Goal: Task Accomplishment & Management: Manage account settings

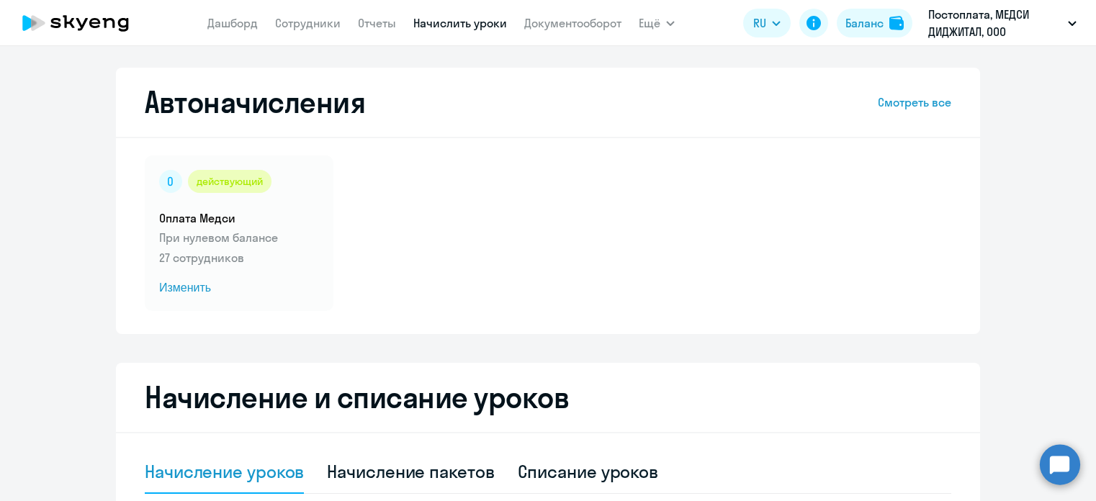
select select "10"
click at [317, 22] on link "Сотрудники" at bounding box center [308, 23] width 66 height 14
select select "30"
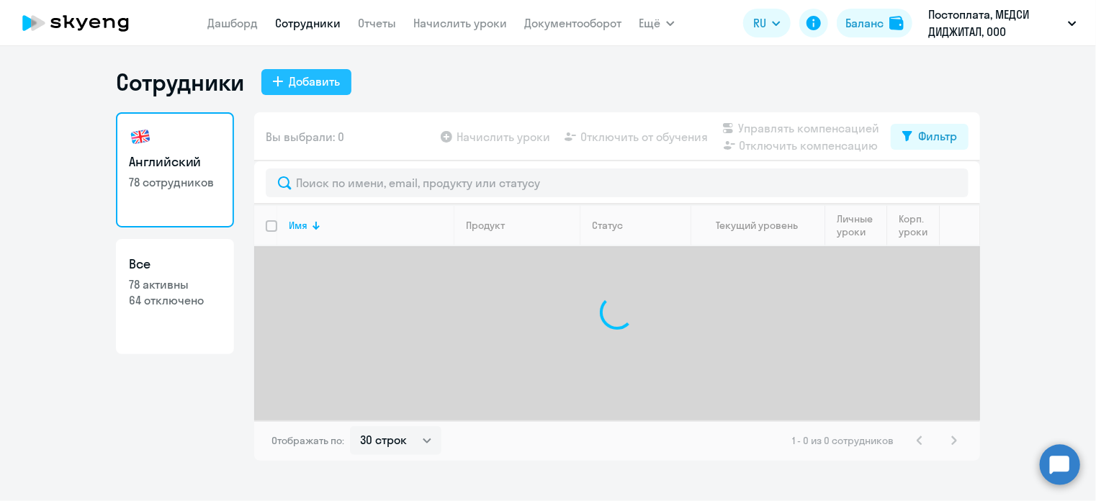
click at [289, 73] on div "Добавить" at bounding box center [314, 81] width 51 height 17
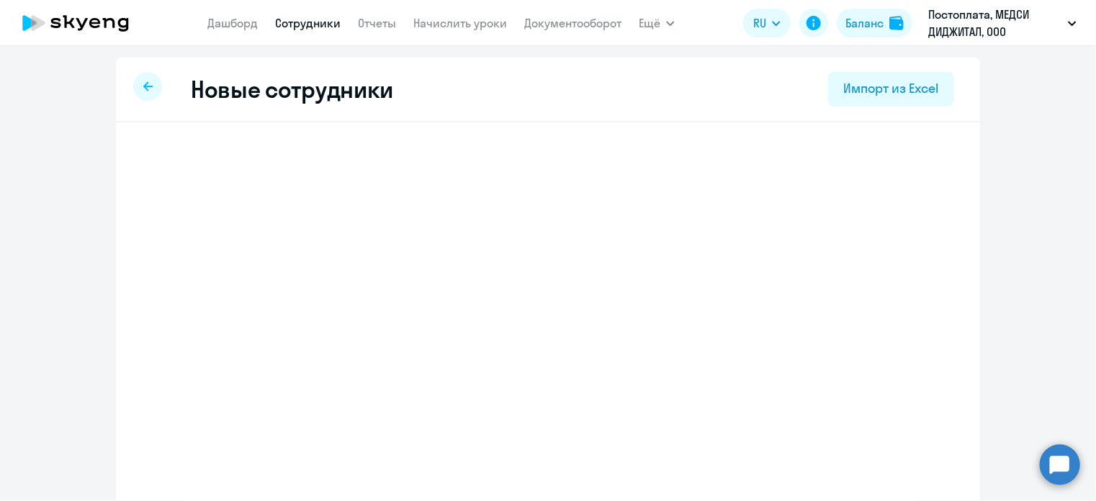
select select "english_adult_not_native_speaker"
select select "3"
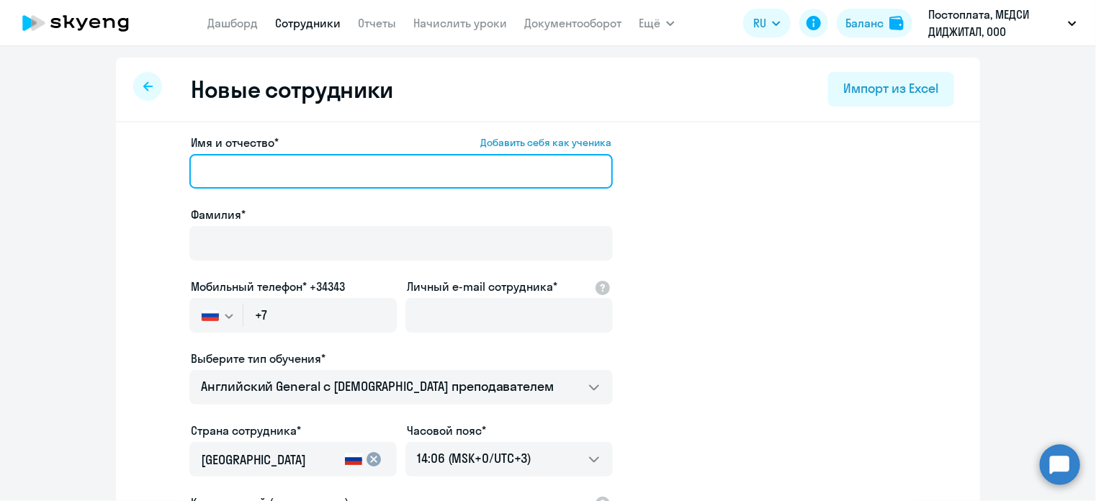
click at [274, 166] on input "Имя и отчество* Добавить себя как ученика" at bounding box center [400, 171] width 423 height 35
type input "F"
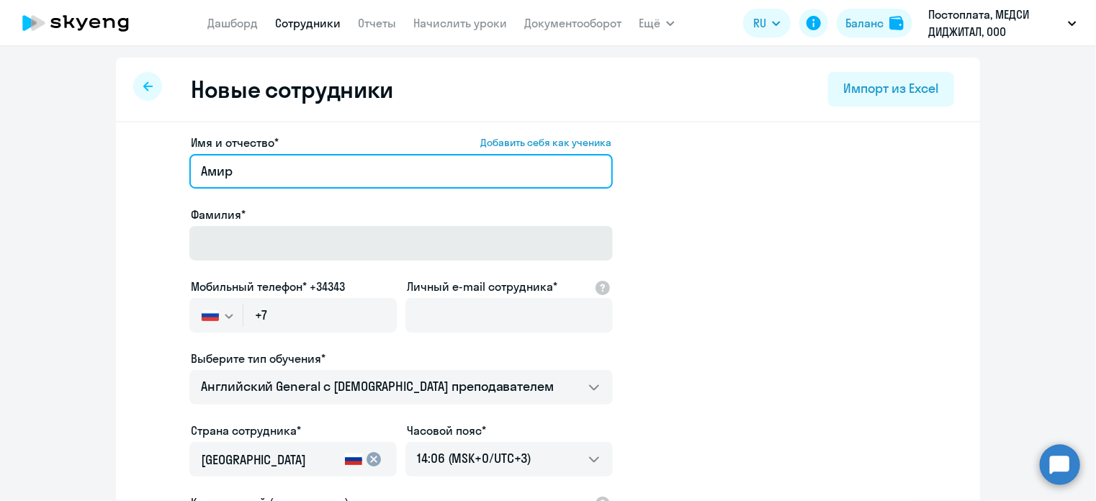
type input "Амир"
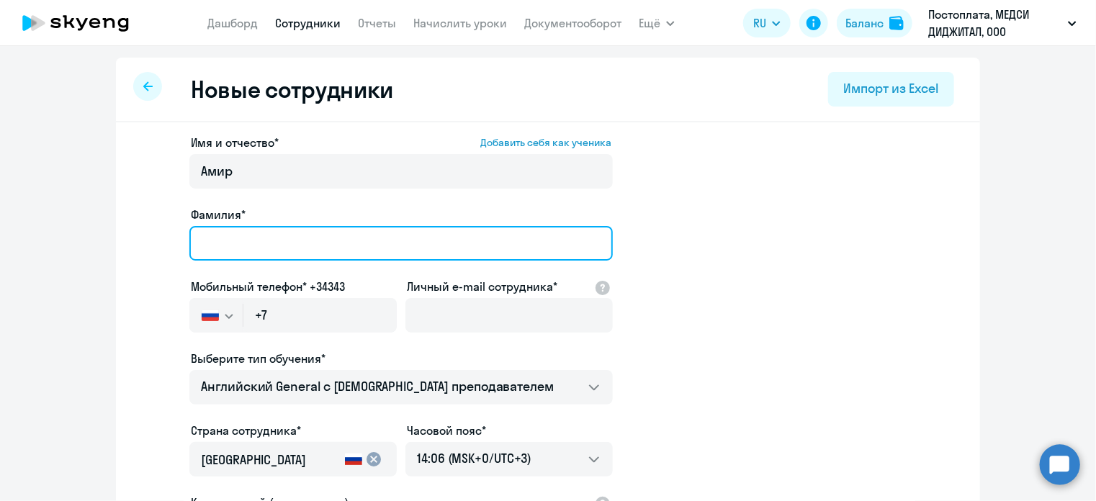
click at [285, 256] on input "Фамилия*" at bounding box center [400, 243] width 423 height 35
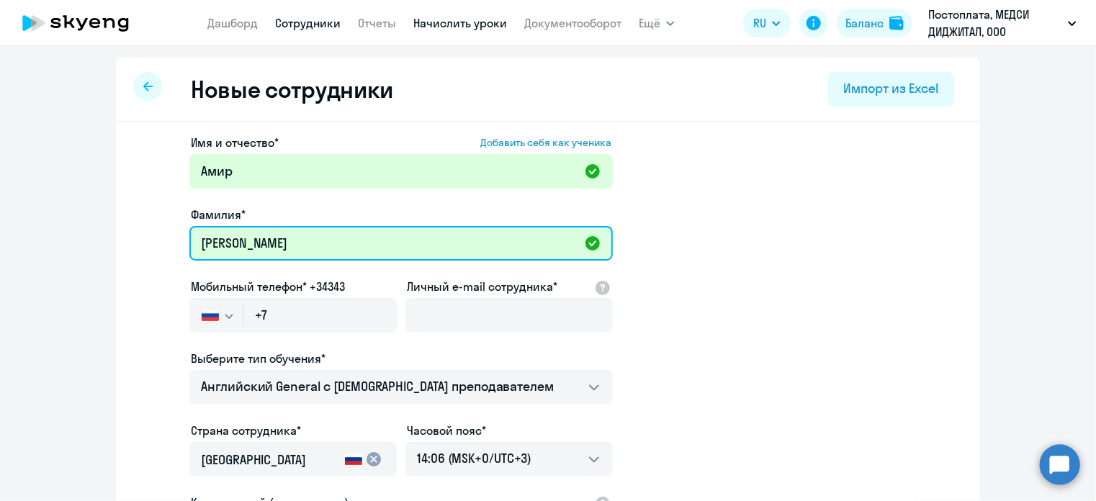
type input "[PERSON_NAME]"
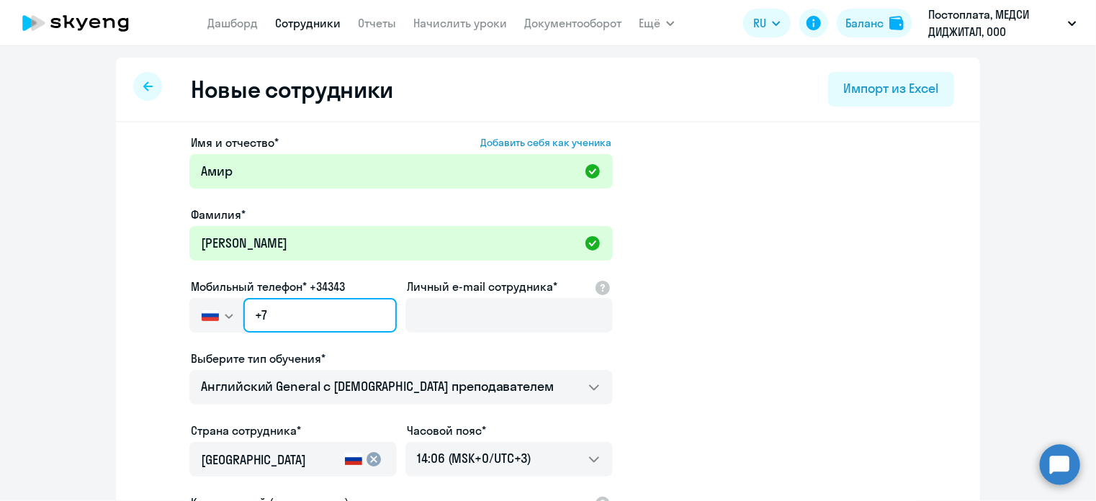
click at [308, 326] on input "+7" at bounding box center [319, 315] width 153 height 35
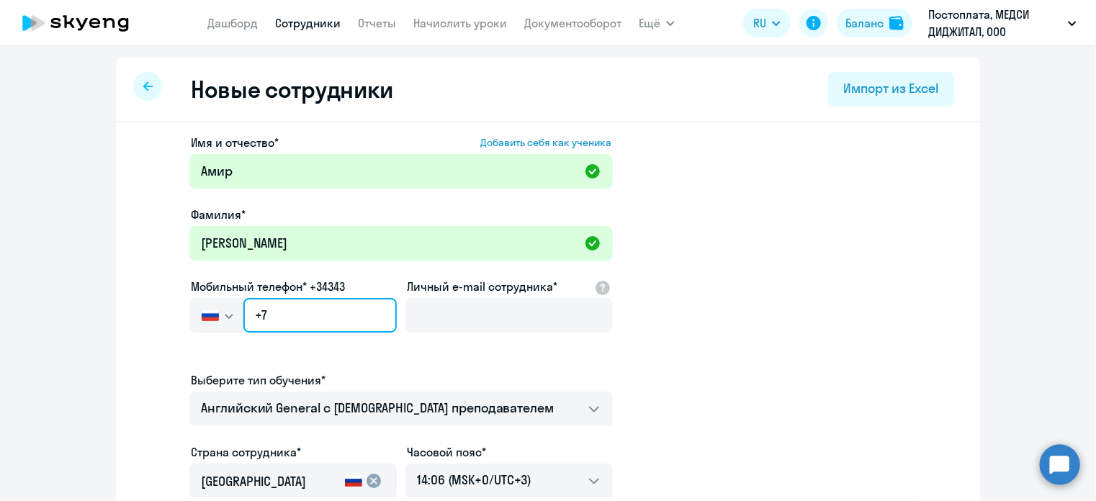
paste input "904 712-49-00"
click at [325, 315] on input "+7 904 712-49-00" at bounding box center [319, 315] width 153 height 35
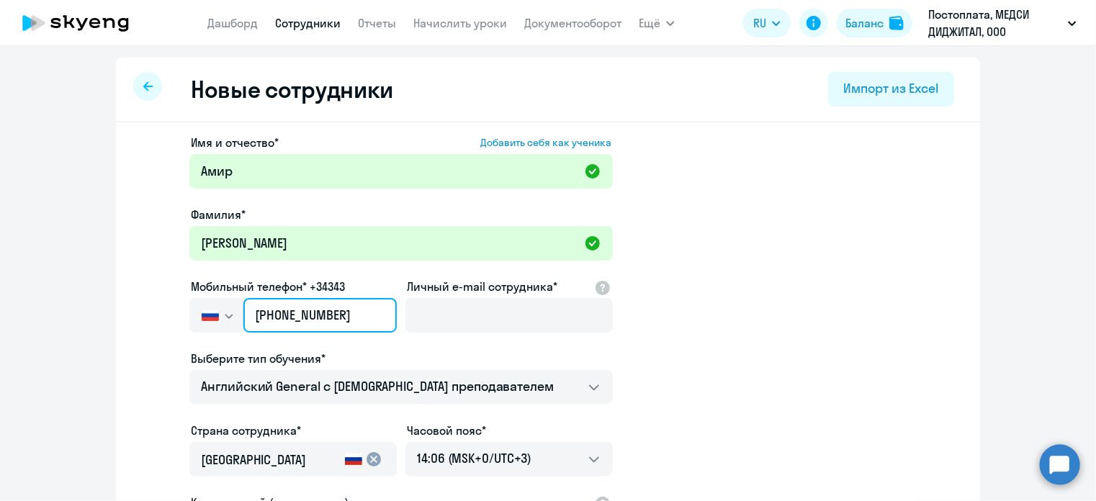
type input "+7 904 712-49-00"
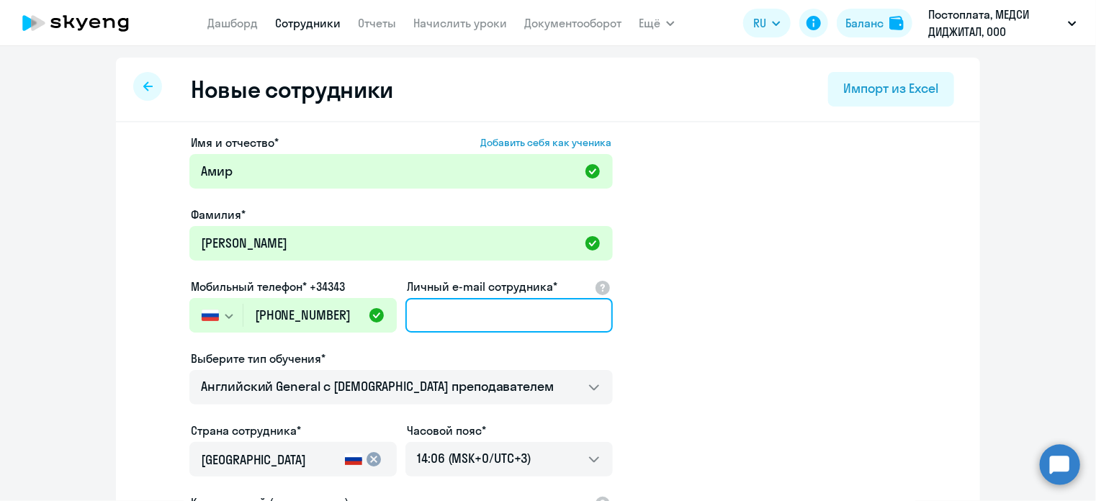
click at [426, 311] on input "Личный e-mail сотрудника*" at bounding box center [508, 315] width 207 height 35
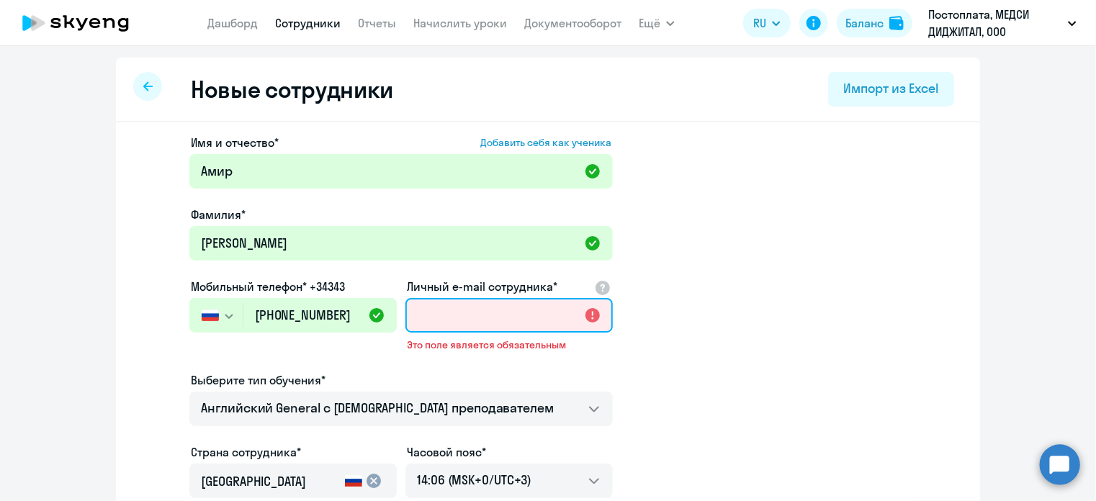
paste input "[EMAIL_ADDRESS][DOMAIN_NAME]"
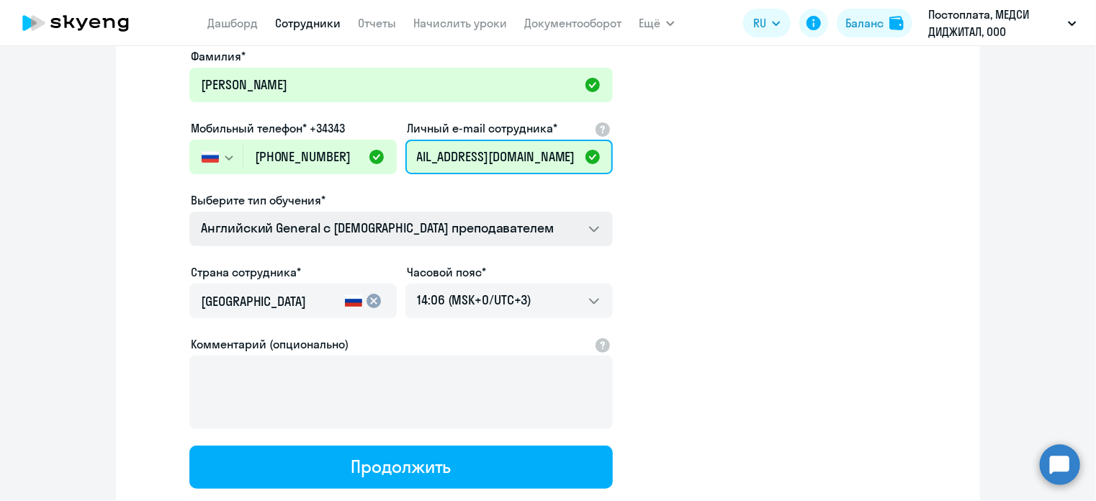
scroll to position [161, 0]
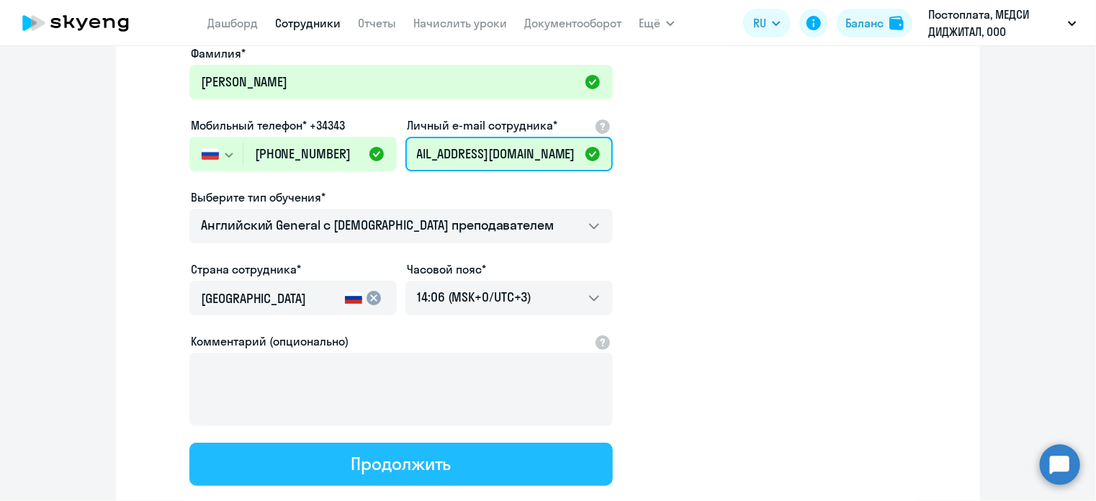
type input "[EMAIL_ADDRESS][DOMAIN_NAME]"
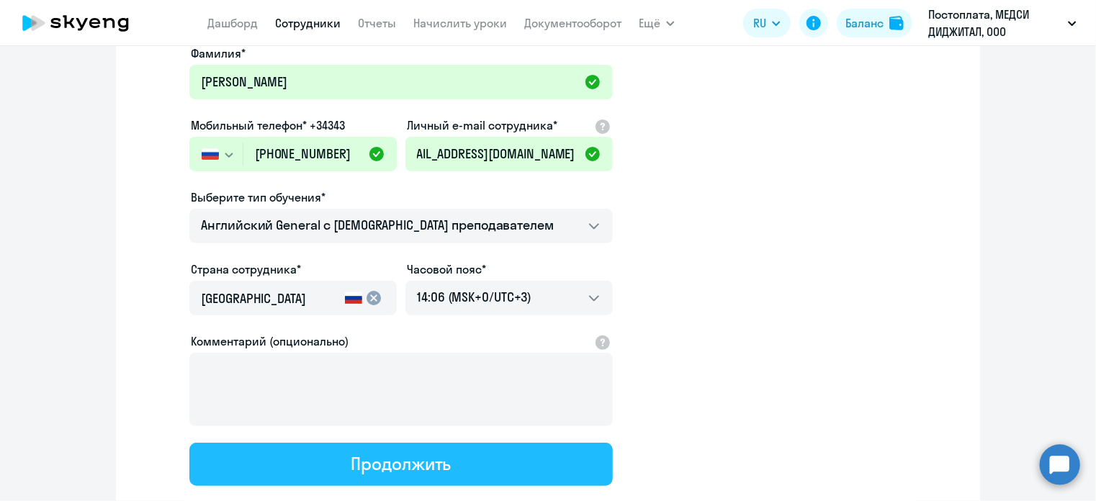
scroll to position [0, 0]
click at [359, 460] on div "Продолжить" at bounding box center [401, 463] width 100 height 23
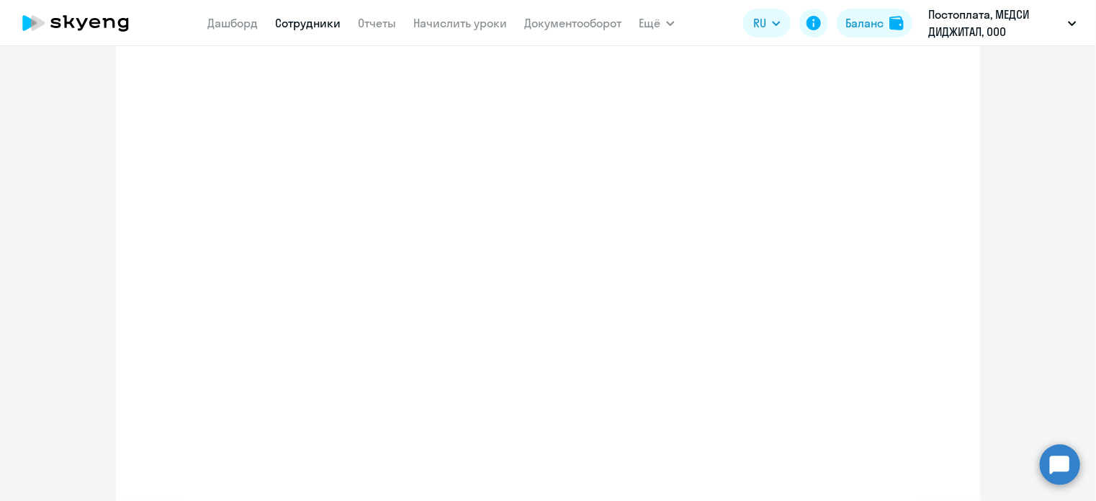
select select "english_adult_not_native_speaker"
select select "3"
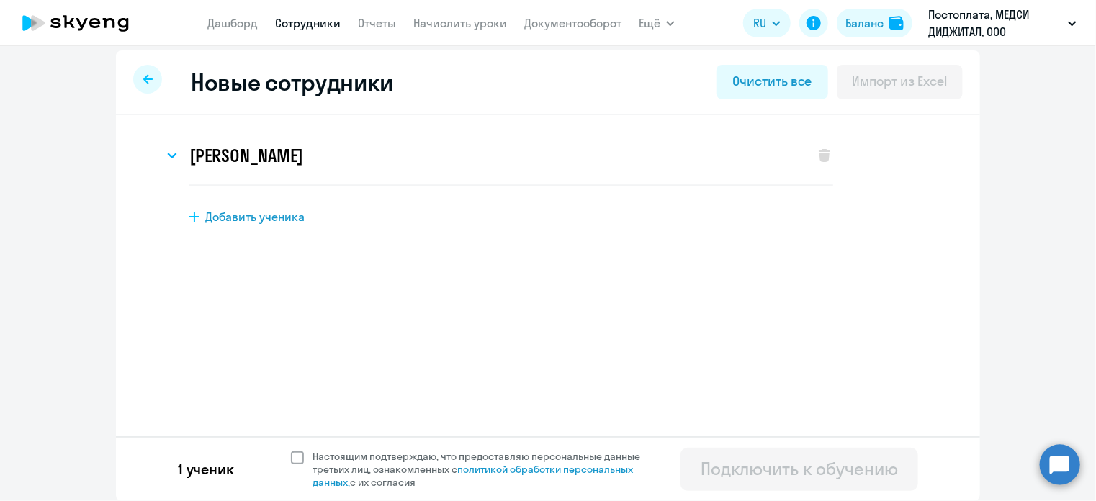
click at [291, 457] on span at bounding box center [297, 458] width 13 height 13
click at [291, 450] on input "Настоящим подтверждаю, что предоставляю персональные данные третьих лиц, ознако…" at bounding box center [290, 449] width 1 height 1
checkbox input "true"
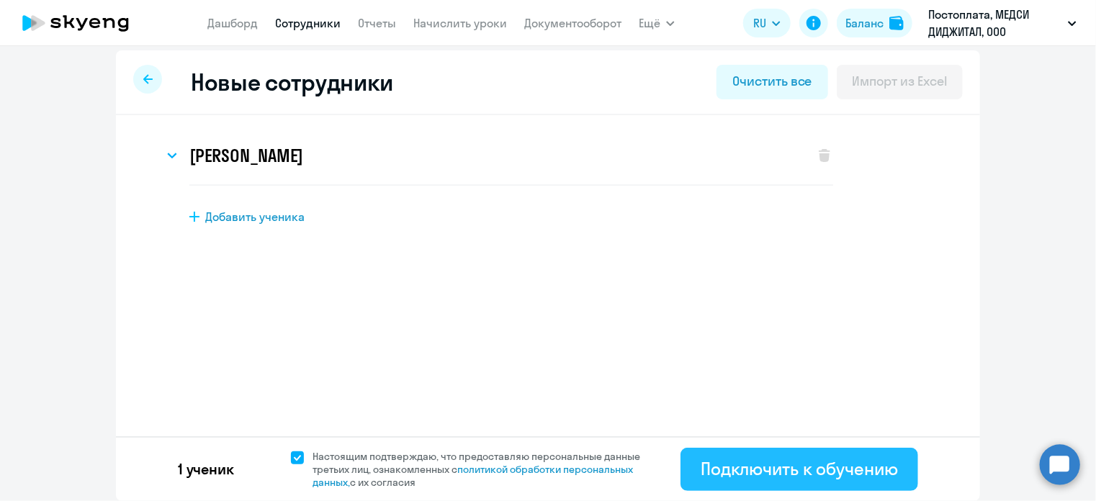
click at [847, 457] on div "Подключить к обучению" at bounding box center [799, 468] width 197 height 23
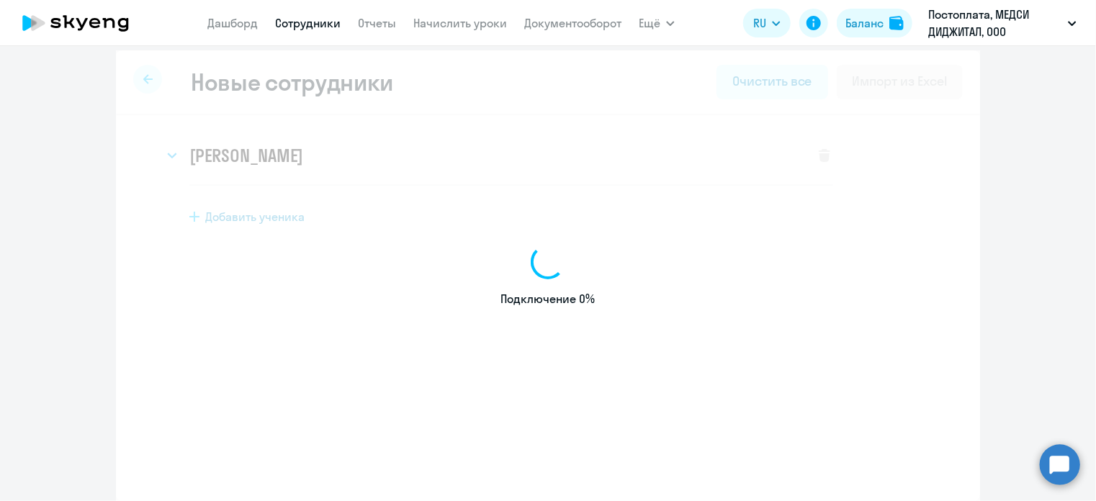
select select "english_adult_not_native_speaker"
select select "3"
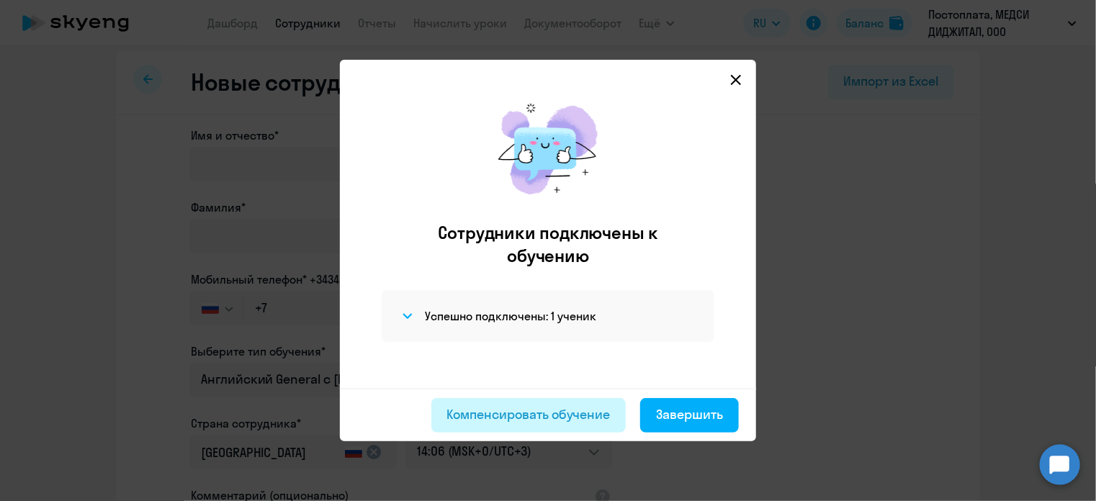
click at [600, 416] on div "Компенсировать обучение" at bounding box center [528, 414] width 163 height 19
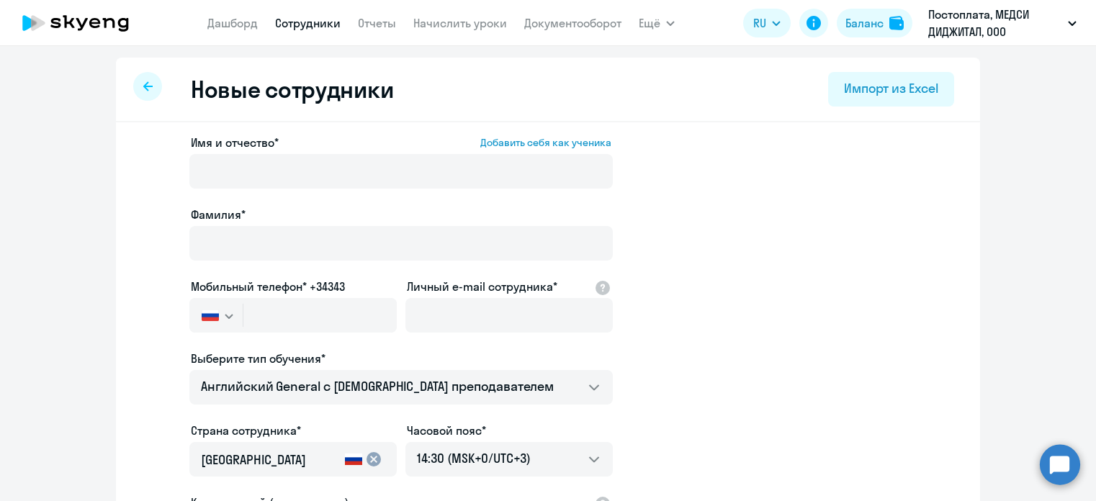
select select "english_adult_not_native_speaker"
select select "3"
click at [430, 25] on link "Начислить уроки" at bounding box center [460, 23] width 94 height 14
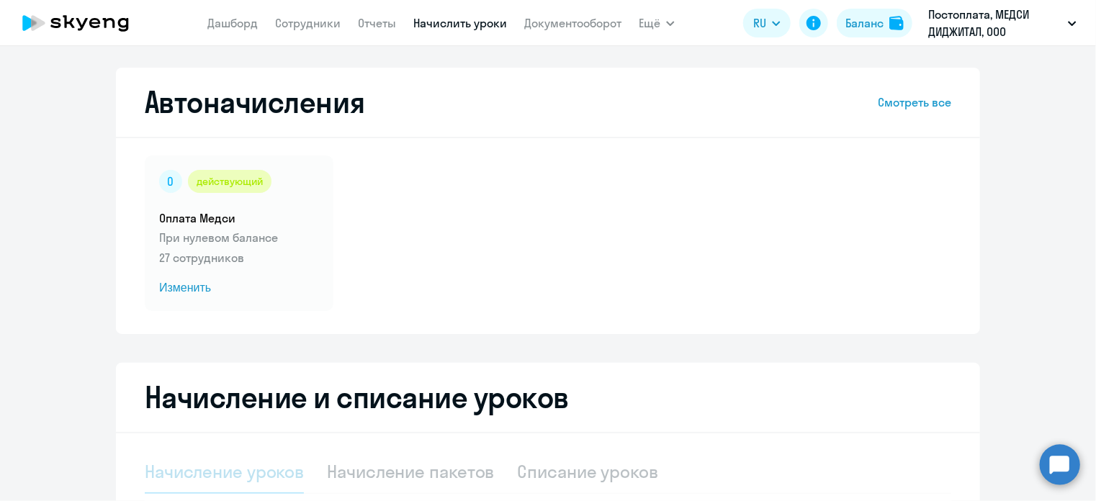
select select "10"
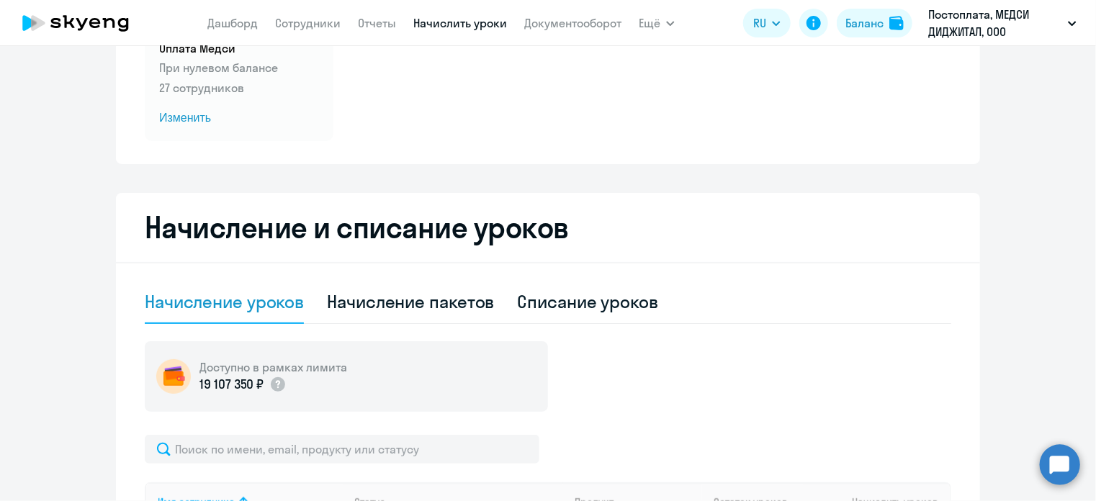
scroll to position [357, 0]
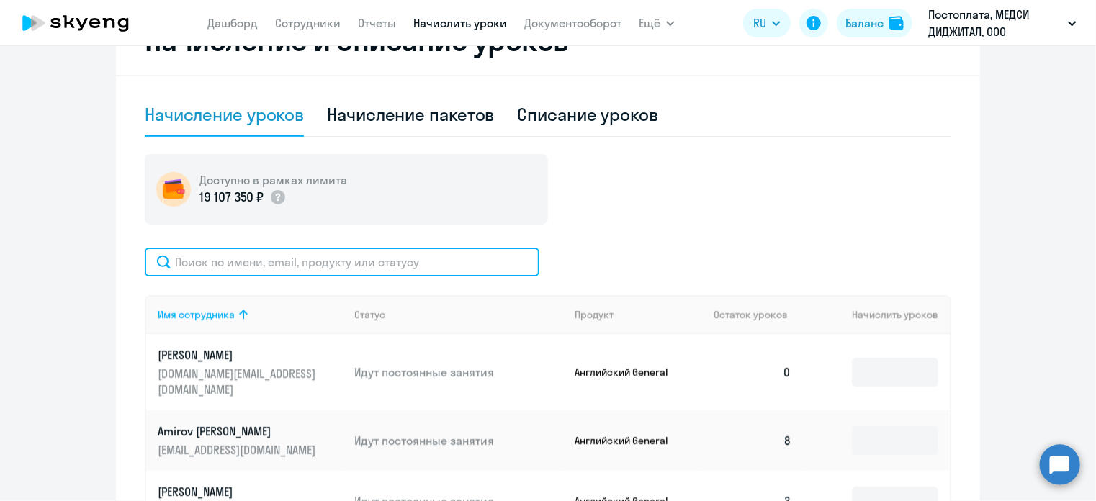
click at [290, 262] on input "text" at bounding box center [342, 262] width 395 height 29
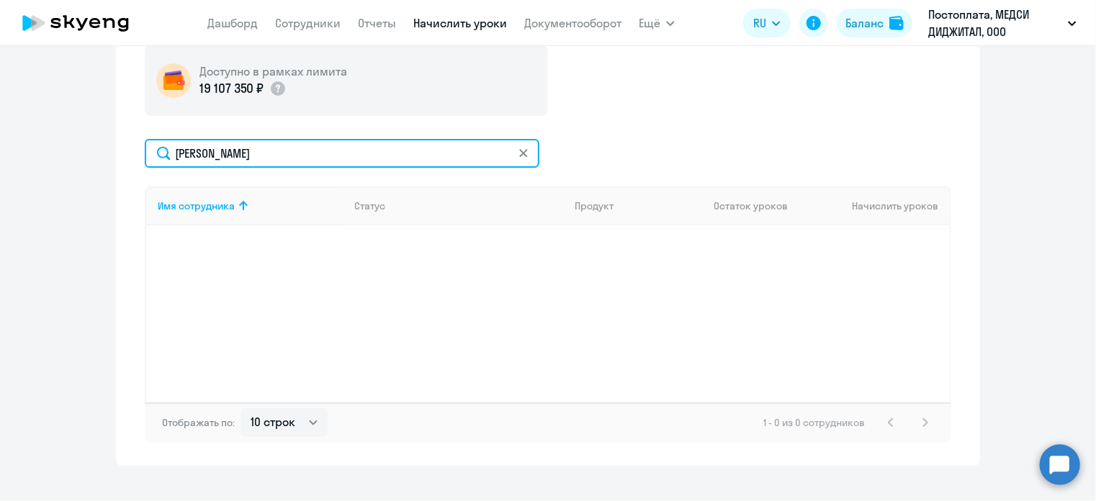
scroll to position [477, 0]
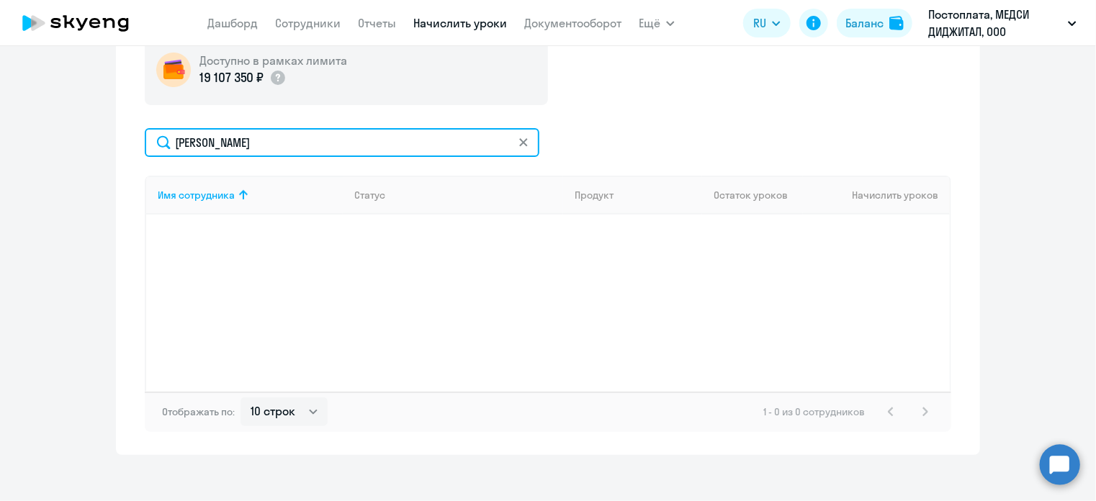
type input "[PERSON_NAME]"
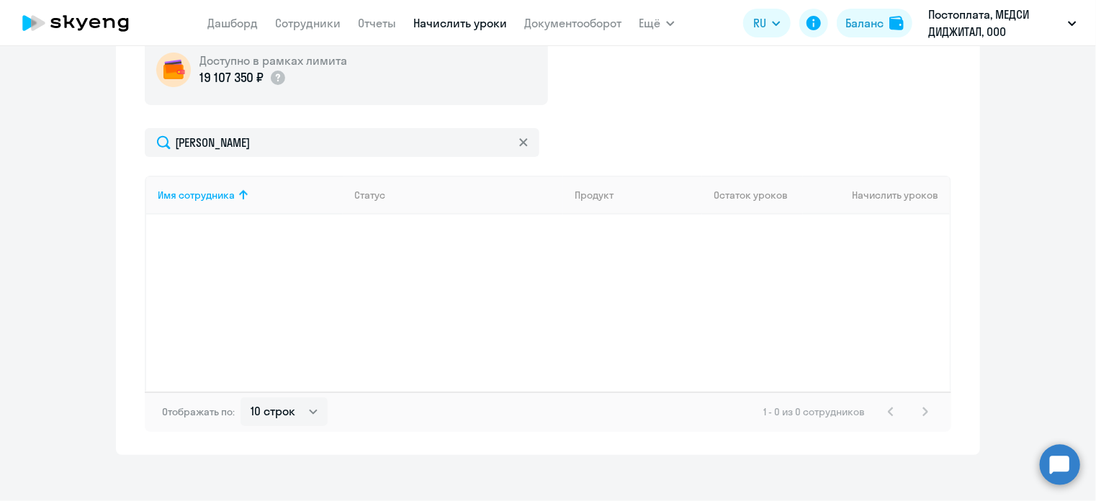
click at [291, 36] on nav "[PERSON_NAME] Отчеты Начислить уроки Документооборот" at bounding box center [414, 23] width 414 height 29
click at [305, 29] on link "Сотрудники" at bounding box center [308, 23] width 66 height 14
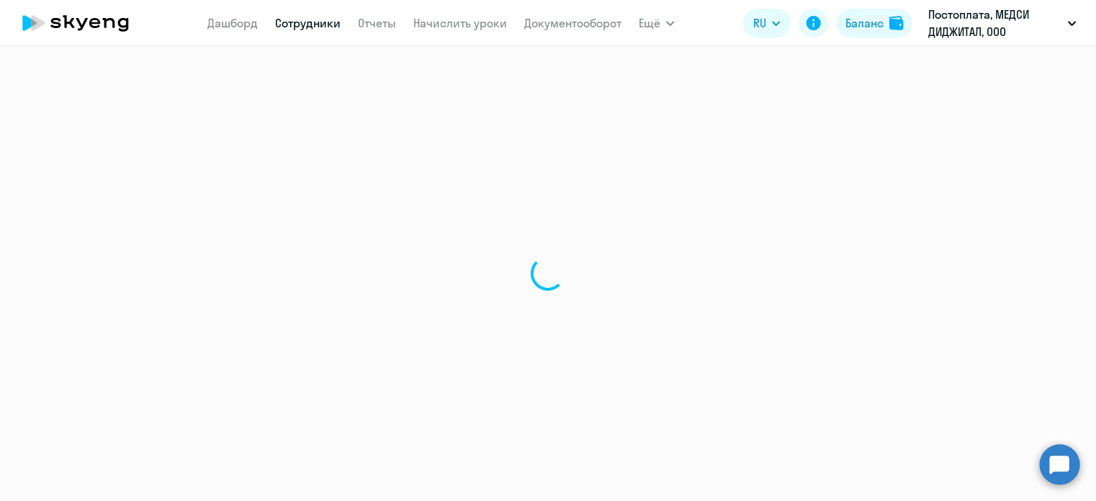
select select "30"
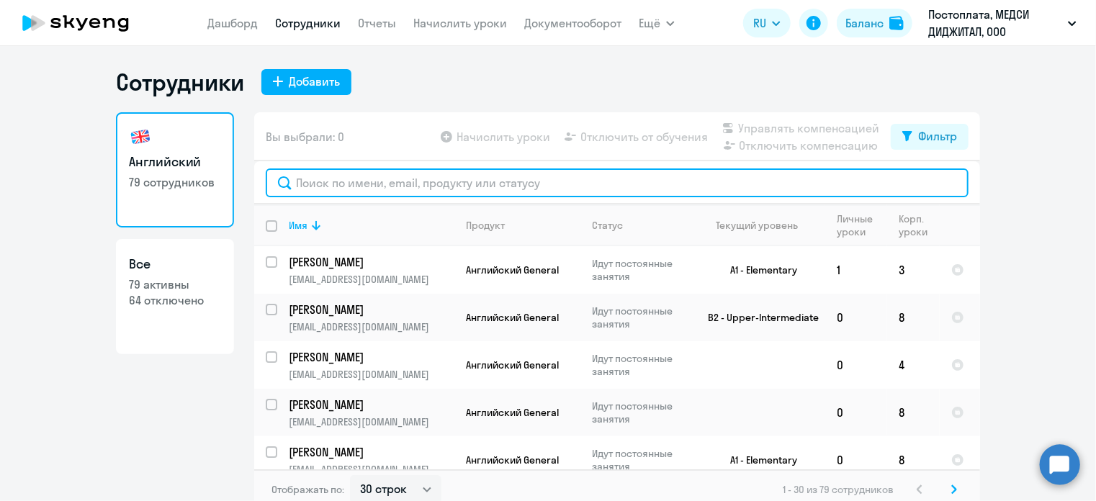
click at [394, 184] on input "text" at bounding box center [617, 183] width 703 height 29
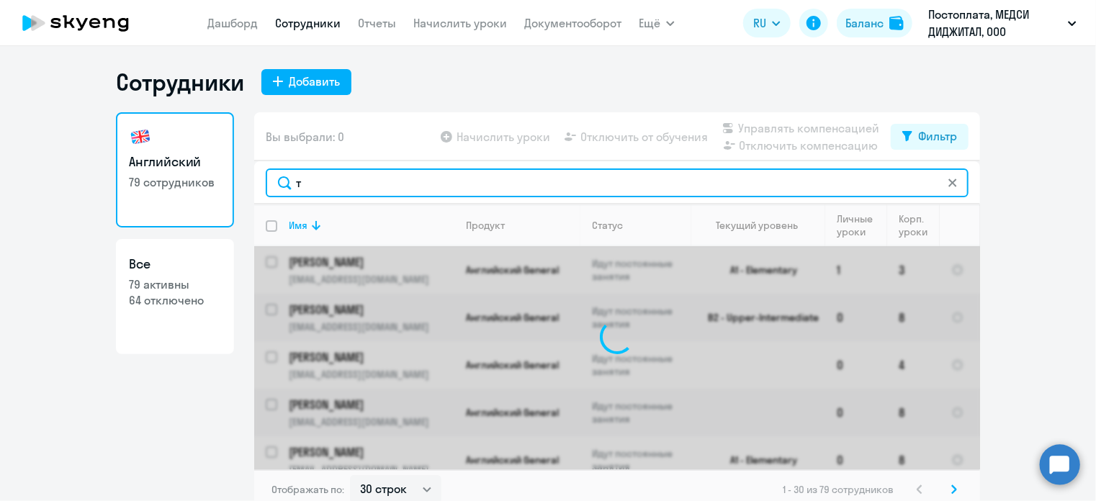
click at [394, 184] on input "т" at bounding box center [617, 183] width 703 height 29
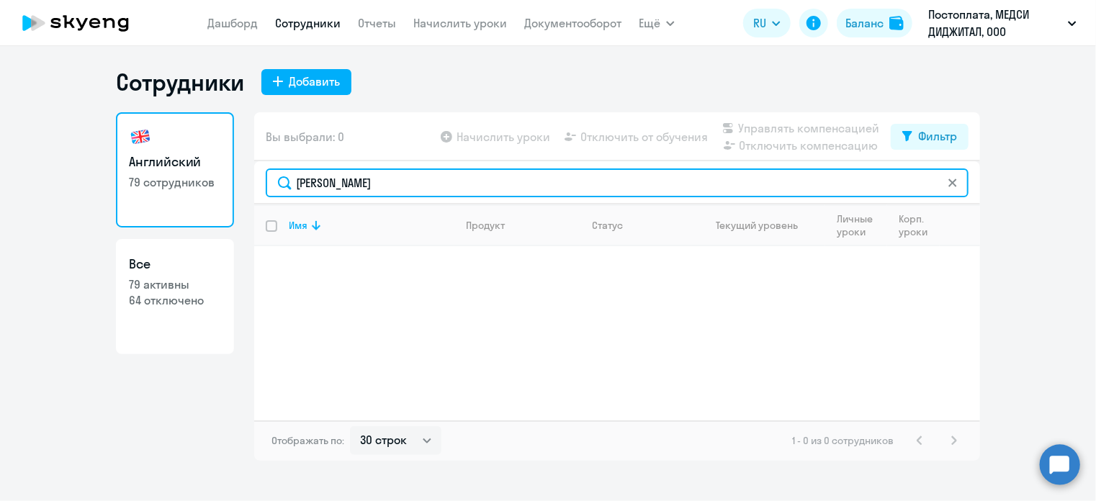
type input "[PERSON_NAME]"
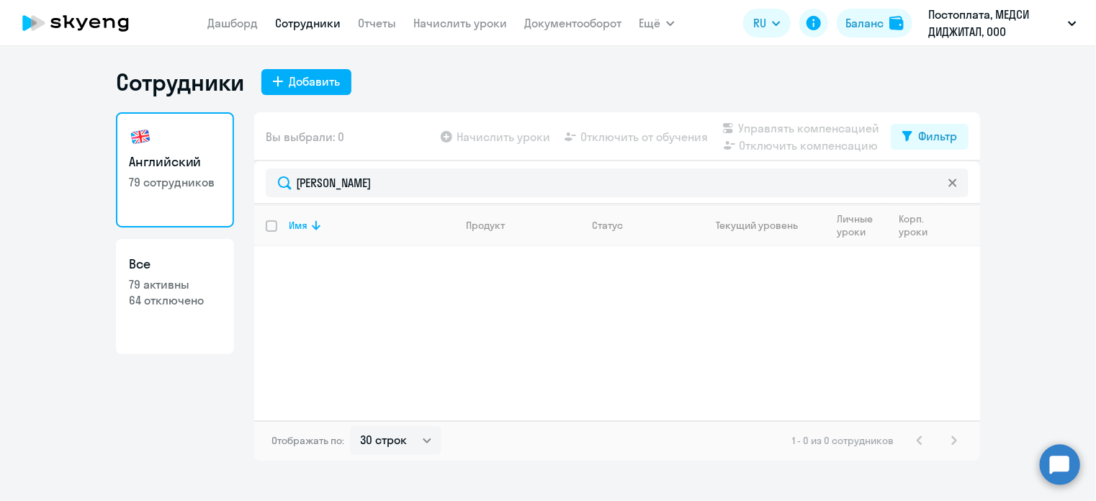
click at [197, 296] on p "64 отключено" at bounding box center [175, 300] width 92 height 16
select select "30"
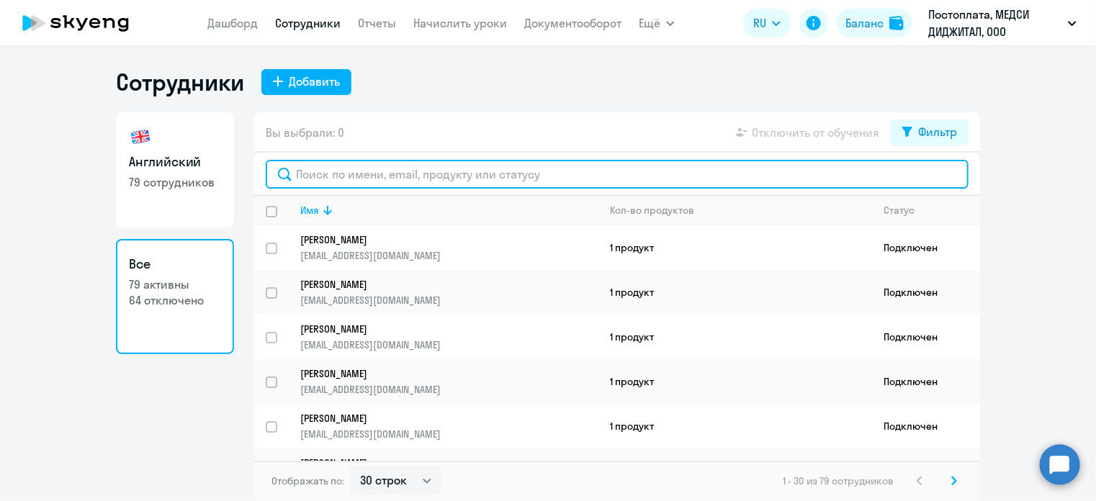
click at [380, 178] on input "text" at bounding box center [617, 174] width 703 height 29
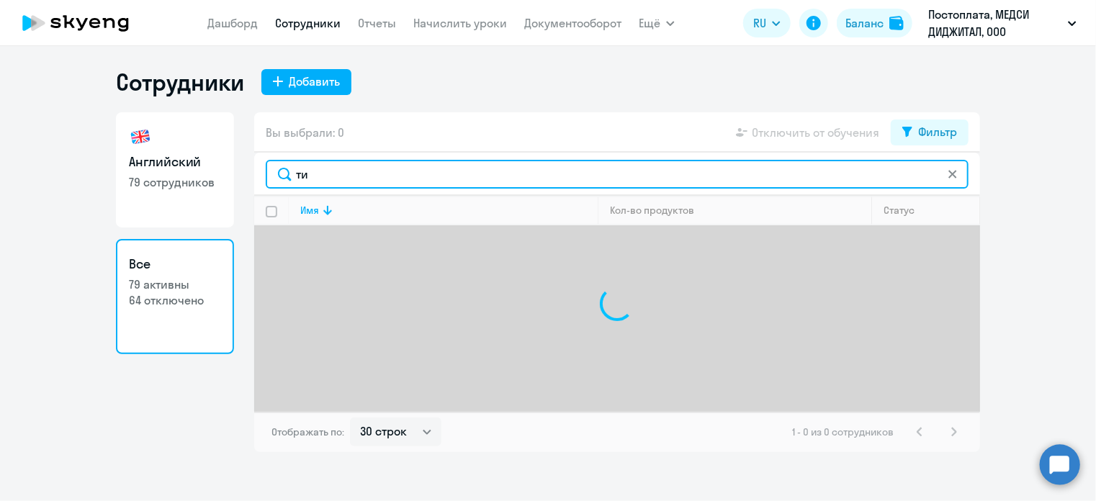
type input "т"
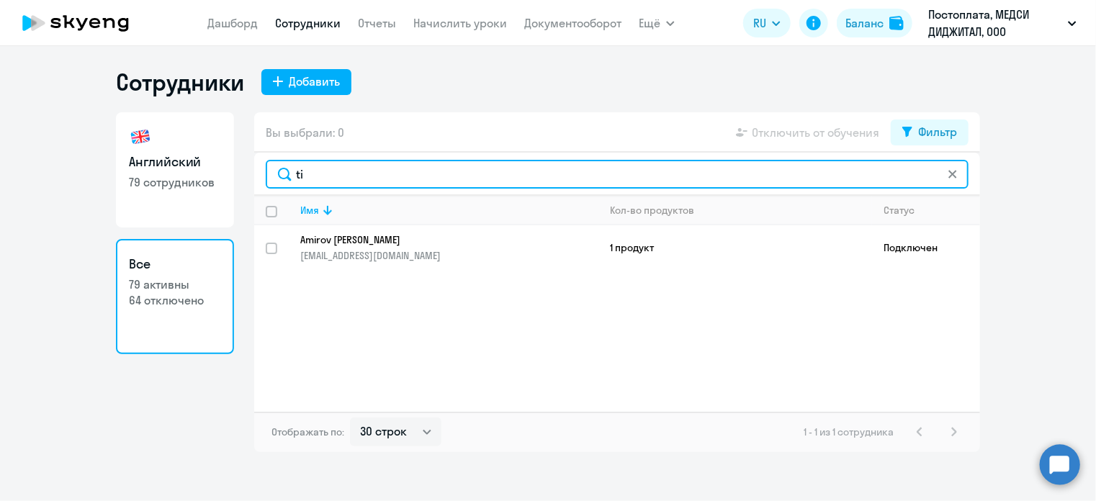
type input "t"
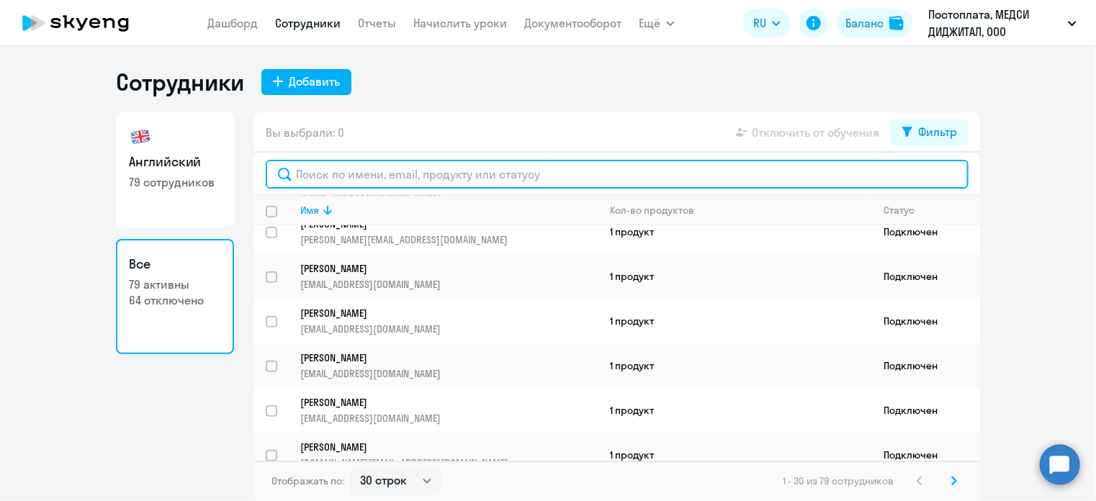
scroll to position [474, 0]
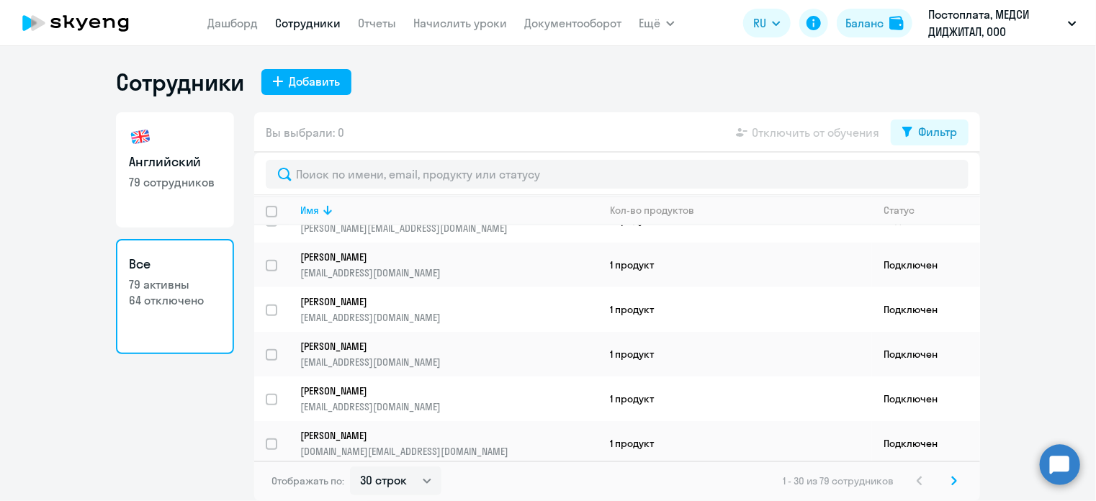
click at [181, 198] on link "Английский 79 сотрудников" at bounding box center [175, 169] width 118 height 115
select select "30"
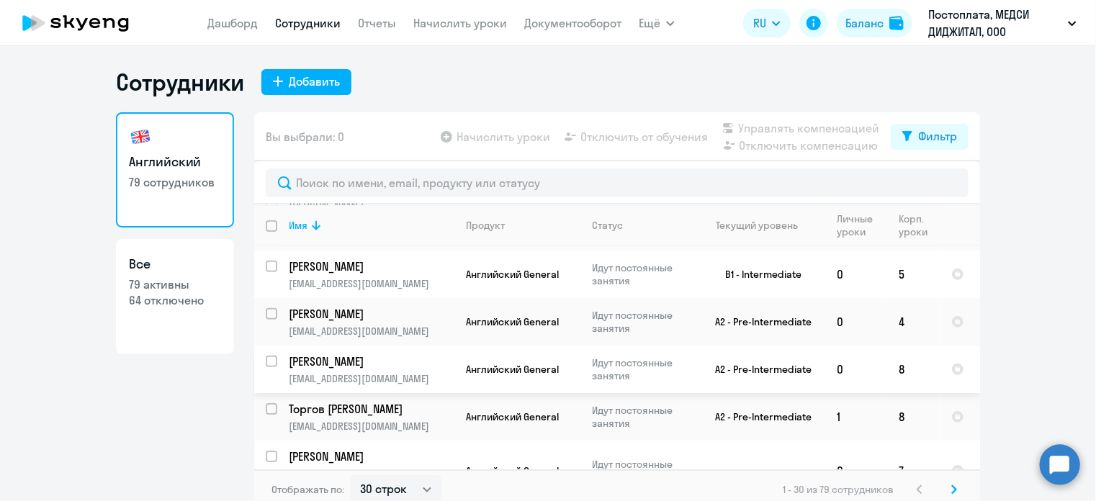
scroll to position [295, 0]
click at [158, 294] on p "64 отключено" at bounding box center [175, 300] width 92 height 16
select select "30"
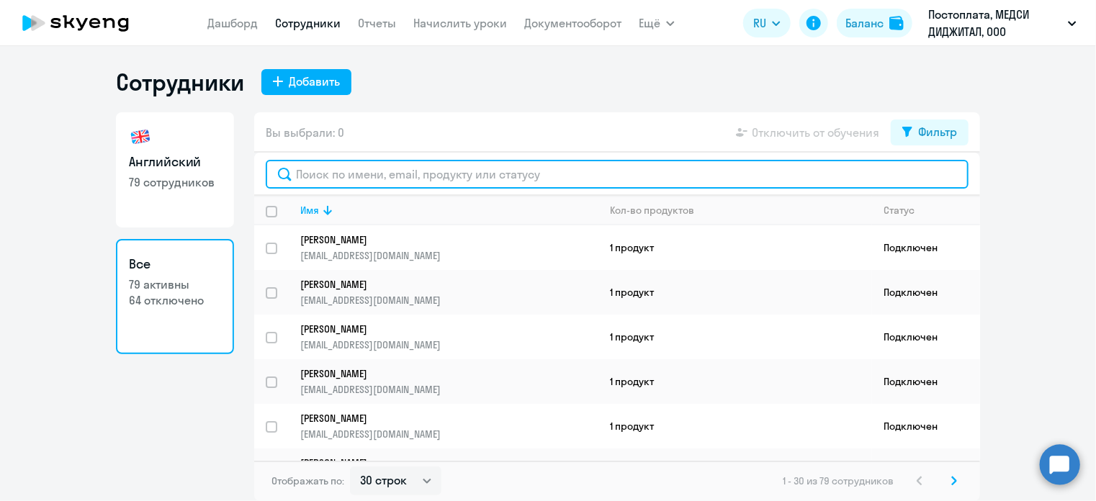
click at [455, 167] on input "text" at bounding box center [617, 174] width 703 height 29
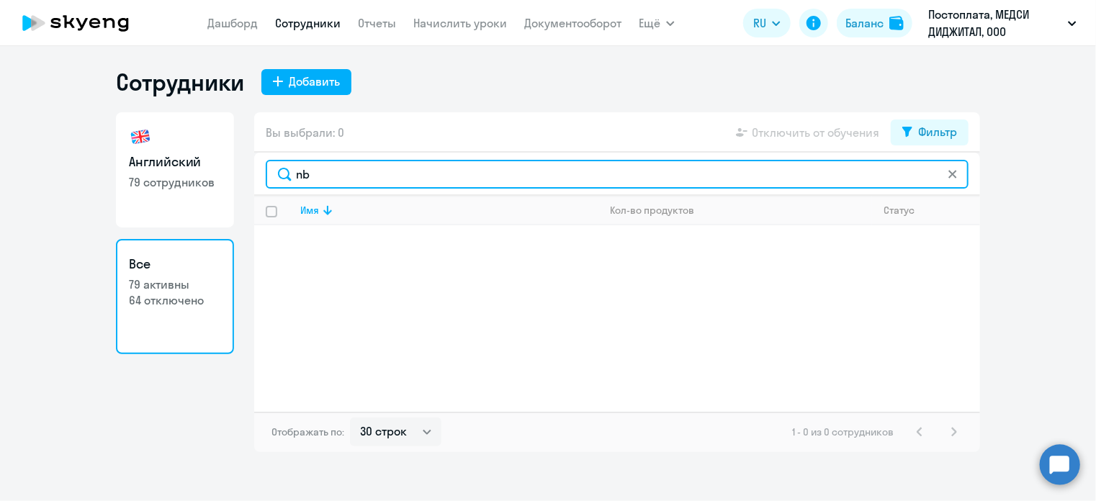
type input "n"
click at [355, 179] on input "ба" at bounding box center [617, 174] width 703 height 29
type input "б"
type input "bag"
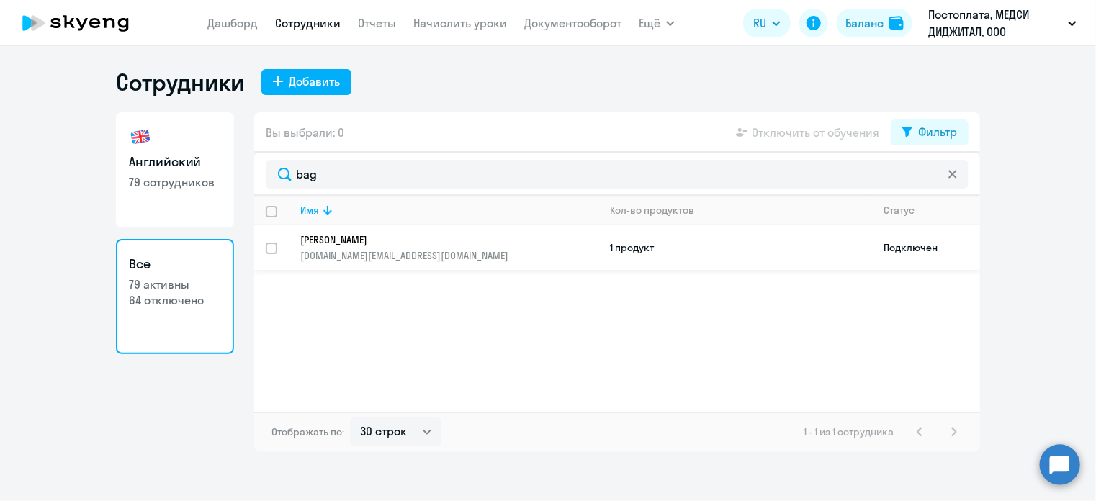
click at [462, 249] on p "[DOMAIN_NAME][EMAIL_ADDRESS][DOMAIN_NAME]" at bounding box center [448, 255] width 297 height 13
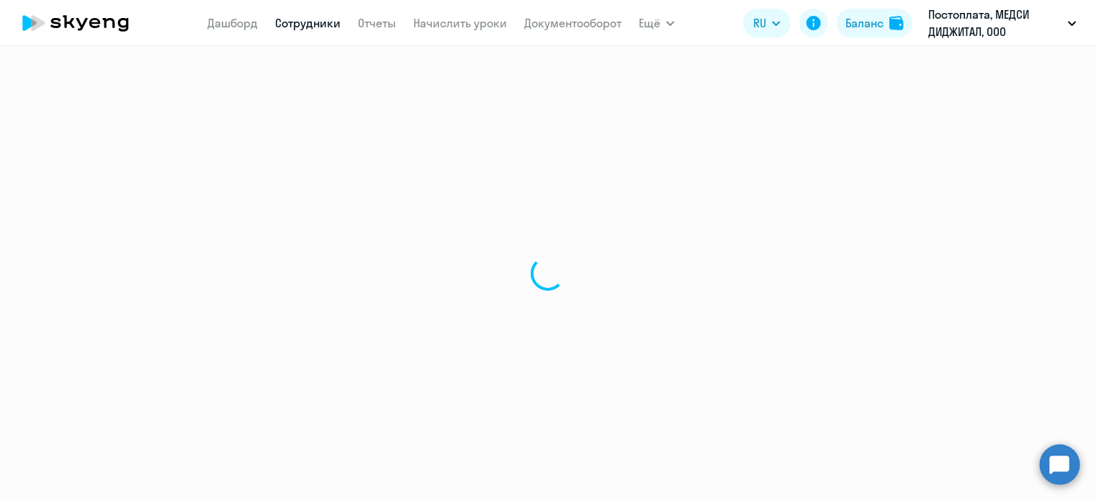
select select "english"
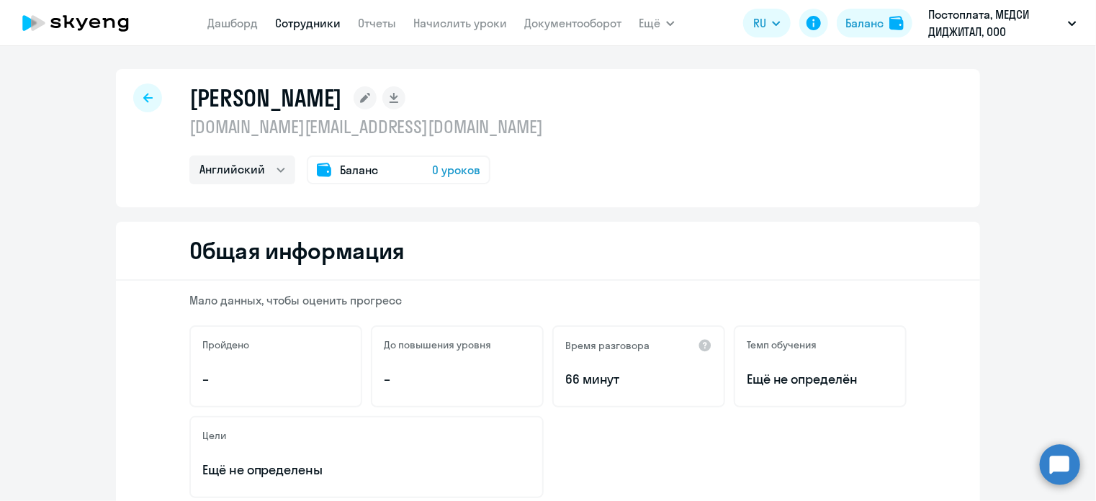
click at [354, 94] on rect at bounding box center [365, 97] width 23 height 23
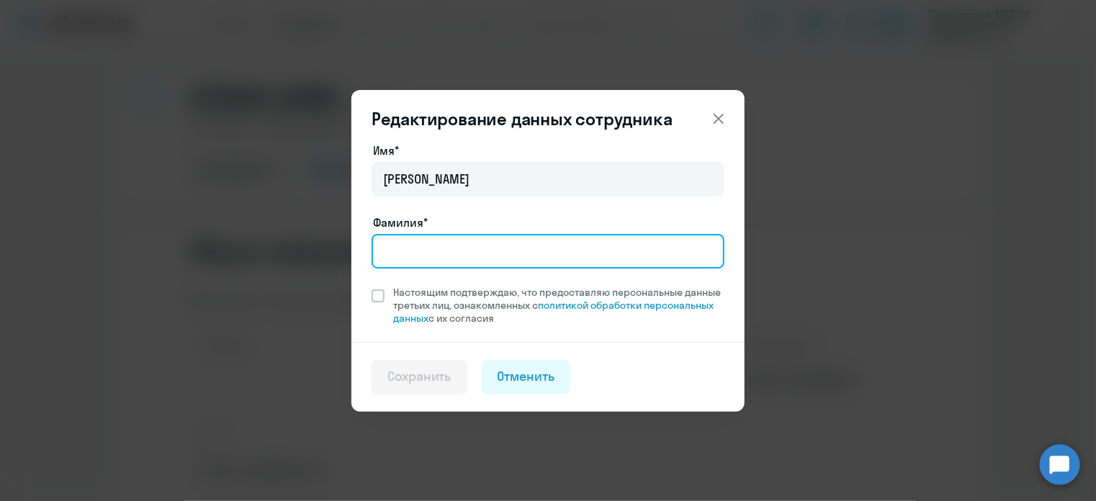
click at [485, 254] on input "Фамилия*" at bounding box center [548, 251] width 353 height 35
type input "<"
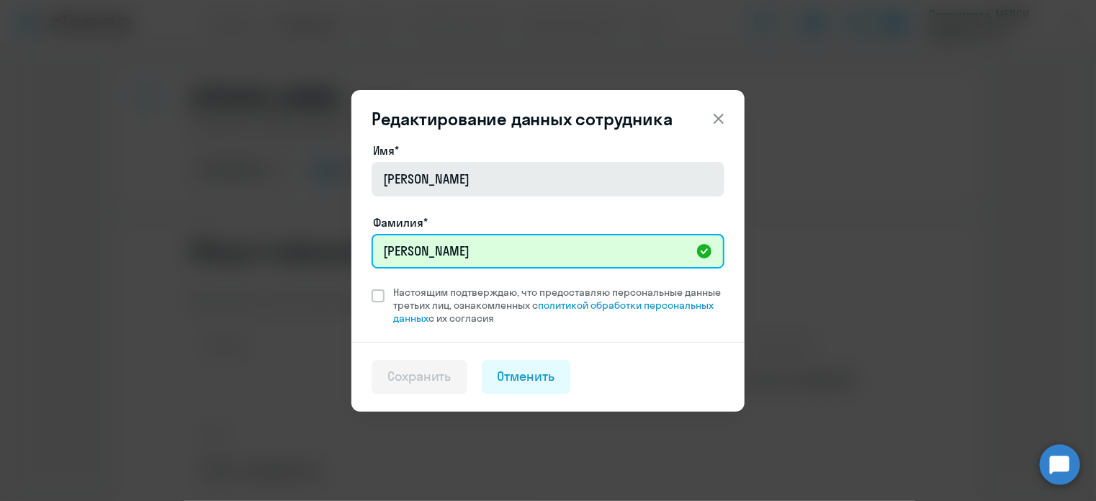
type input "[PERSON_NAME]"
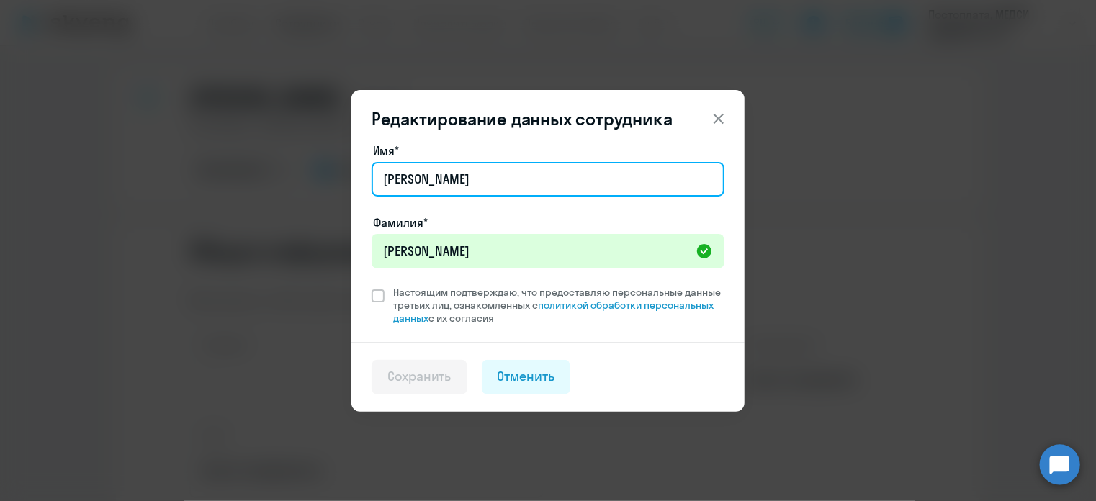
drag, startPoint x: 497, startPoint y: 189, endPoint x: 370, endPoint y: 180, distance: 127.1
click at [370, 180] on div "Имя* [PERSON_NAME]* [PERSON_NAME] подтверждаю, что предоставляю персональные да…" at bounding box center [547, 242] width 393 height 200
click at [391, 181] on input "амир" at bounding box center [548, 179] width 353 height 35
type input "Амир"
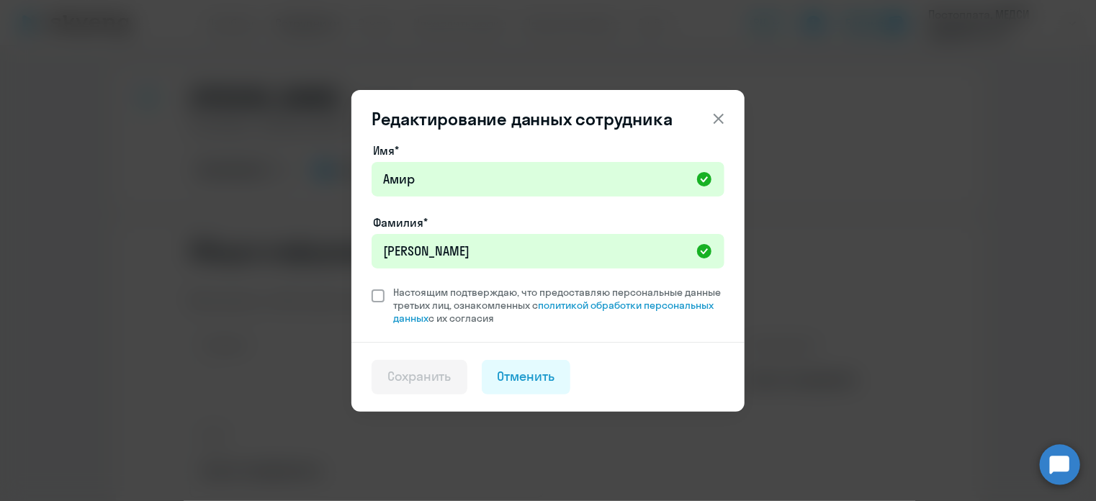
click at [386, 295] on span "Настоящим подтверждаю, что предоставляю персональные данные третьих лиц, ознако…" at bounding box center [555, 305] width 340 height 39
click at [372, 286] on input "Настоящим подтверждаю, что предоставляю персональные данные третьих лиц, ознако…" at bounding box center [371, 285] width 1 height 1
checkbox input "true"
click at [438, 380] on div "Сохранить" at bounding box center [419, 376] width 64 height 19
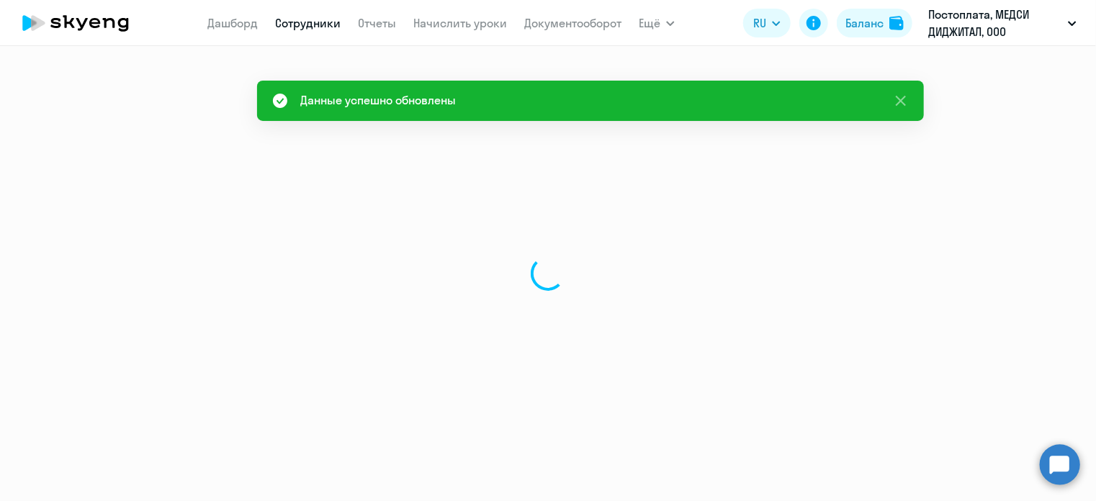
select select "english"
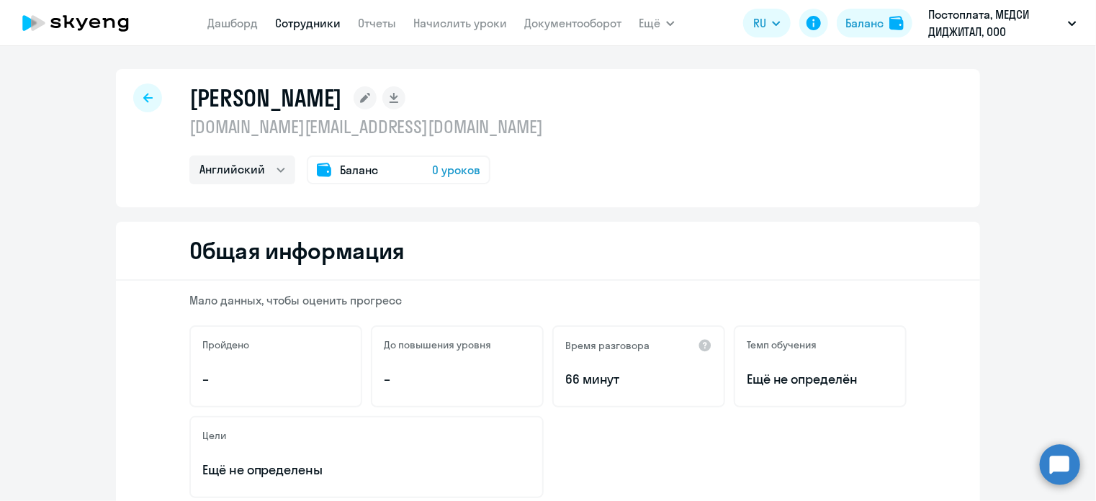
click at [393, 124] on p "[DOMAIN_NAME][EMAIL_ADDRESS][DOMAIN_NAME]" at bounding box center [366, 126] width 354 height 23
click at [370, 102] on icon at bounding box center [365, 98] width 10 height 10
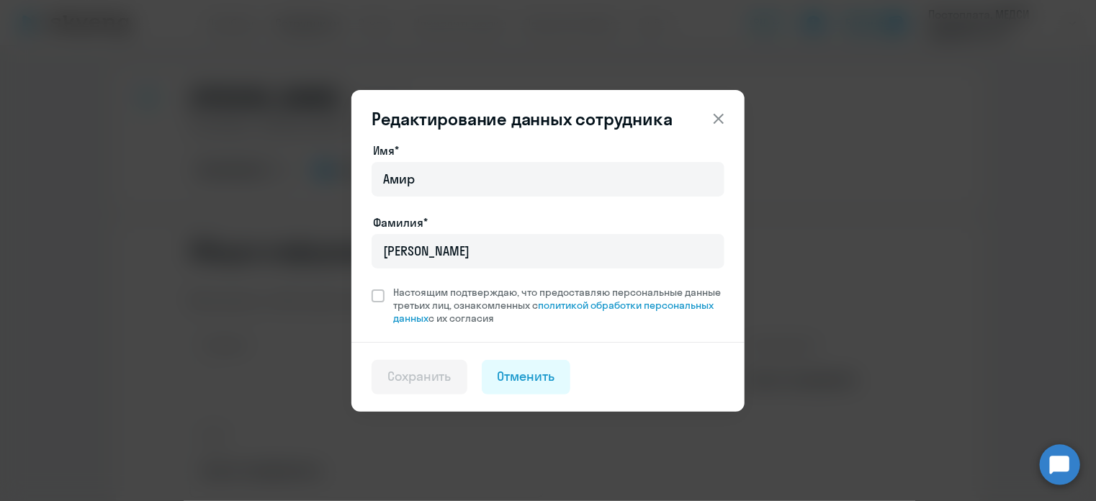
click at [721, 120] on icon at bounding box center [719, 118] width 10 height 10
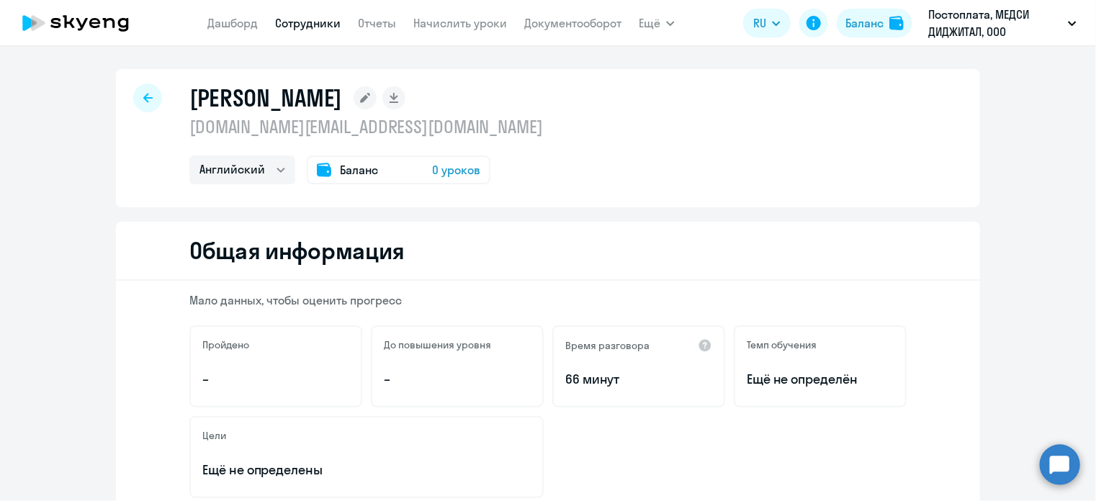
click at [521, 93] on div "[PERSON_NAME] [DOMAIN_NAME][EMAIL_ADDRESS][DOMAIN_NAME] Английский Баланс 0 уро…" at bounding box center [548, 138] width 864 height 138
click at [135, 53] on div "[PERSON_NAME] [DOMAIN_NAME][EMAIL_ADDRESS][DOMAIN_NAME] Английский Баланс 0 уро…" at bounding box center [548, 273] width 1096 height 455
click at [149, 48] on div "[PERSON_NAME] [DOMAIN_NAME][EMAIL_ADDRESS][DOMAIN_NAME] Английский Баланс 0 уро…" at bounding box center [548, 273] width 1096 height 455
click at [291, 24] on link "Сотрудники" at bounding box center [308, 23] width 66 height 14
select select "30"
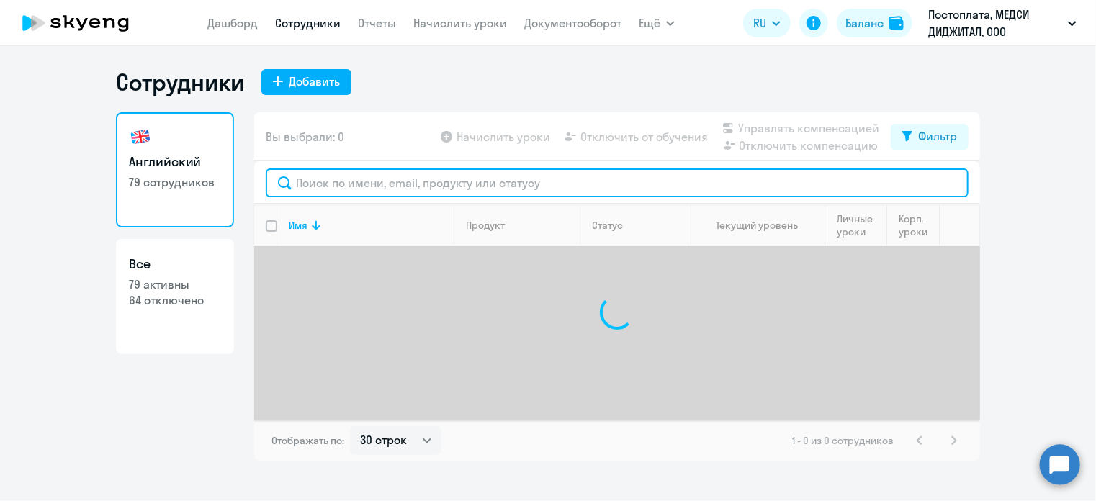
click at [372, 181] on input "text" at bounding box center [617, 183] width 703 height 29
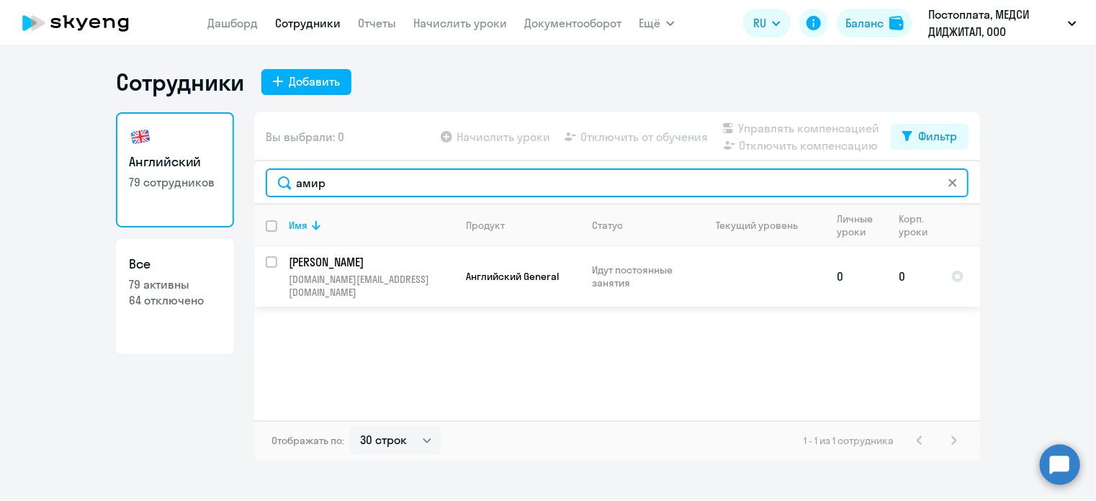
type input "амир"
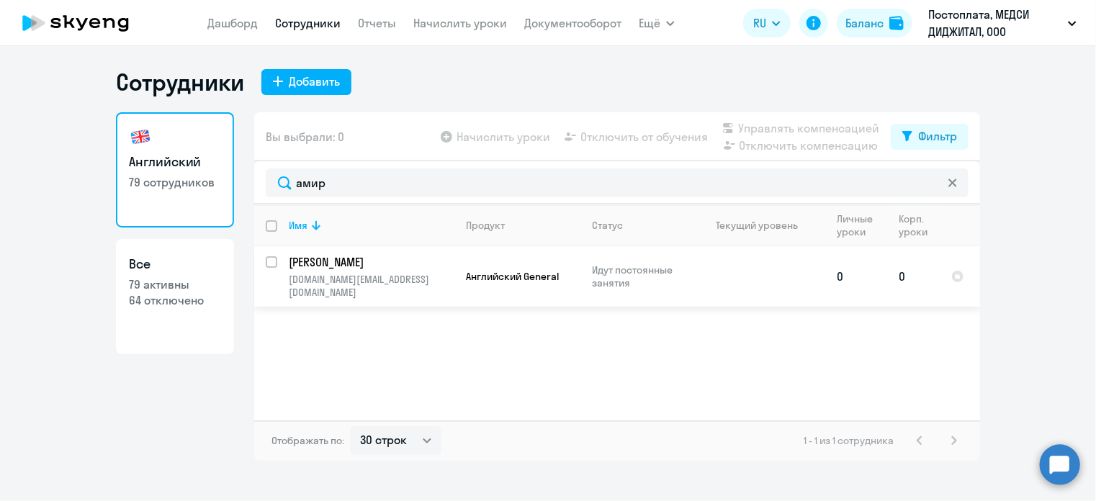
click at [302, 266] on p "[PERSON_NAME]" at bounding box center [370, 262] width 163 height 16
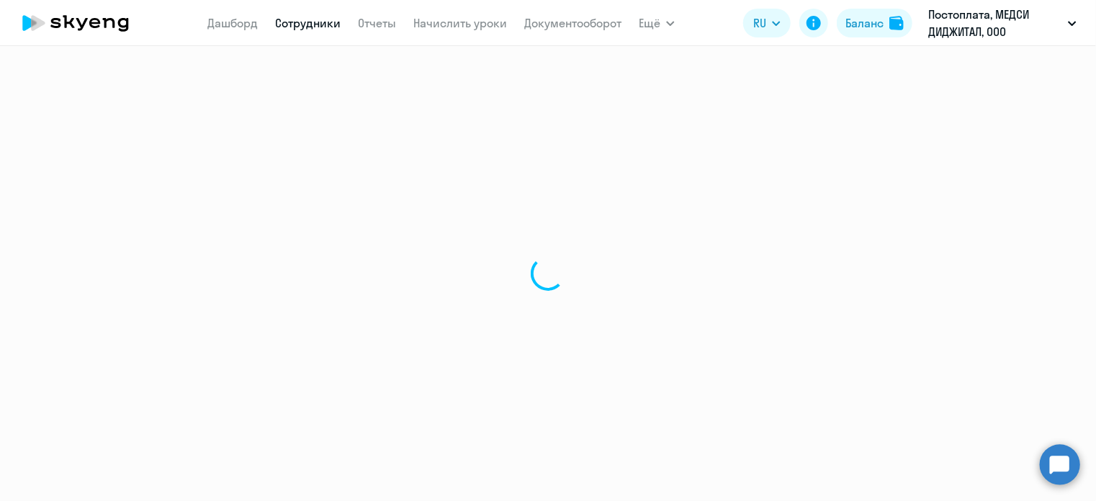
select select "english"
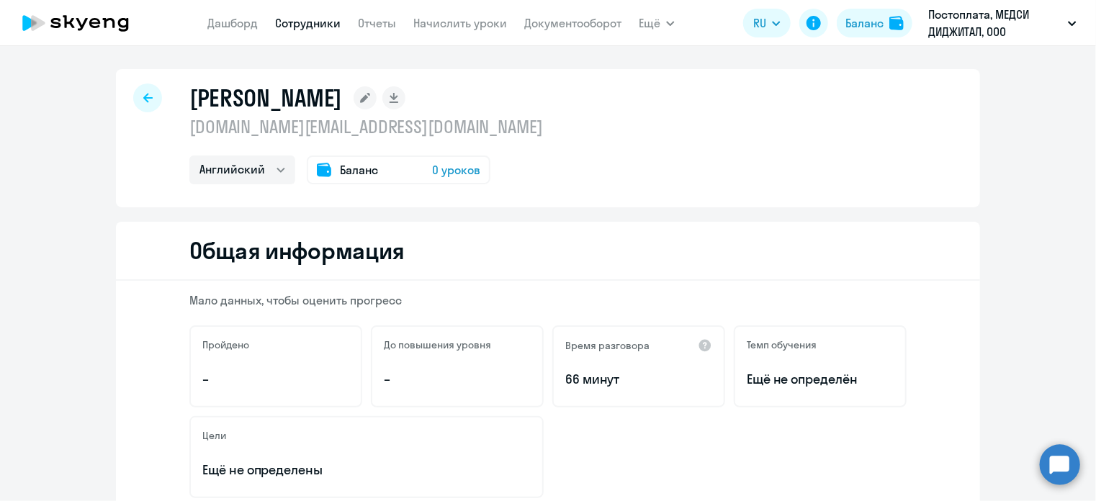
click at [385, 123] on p "[DOMAIN_NAME][EMAIL_ADDRESS][DOMAIN_NAME]" at bounding box center [366, 126] width 354 height 23
click at [377, 101] on rect at bounding box center [365, 97] width 23 height 23
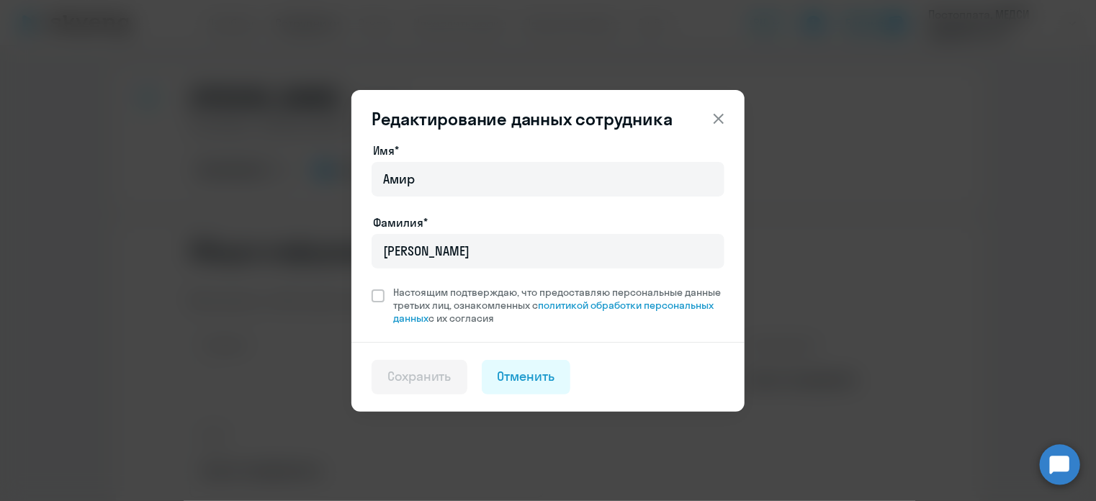
click at [719, 115] on icon at bounding box center [718, 118] width 17 height 17
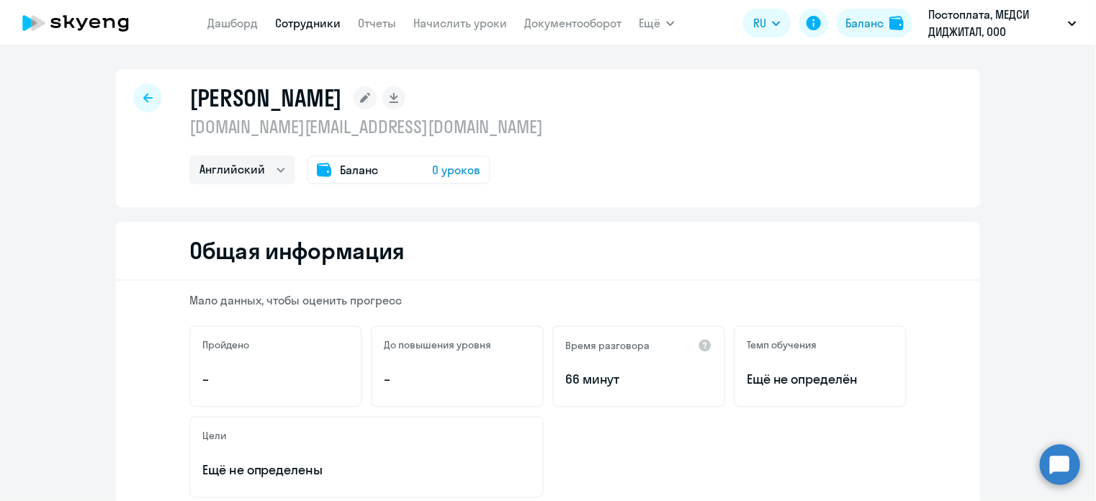
click at [300, 25] on link "Сотрудники" at bounding box center [308, 23] width 66 height 14
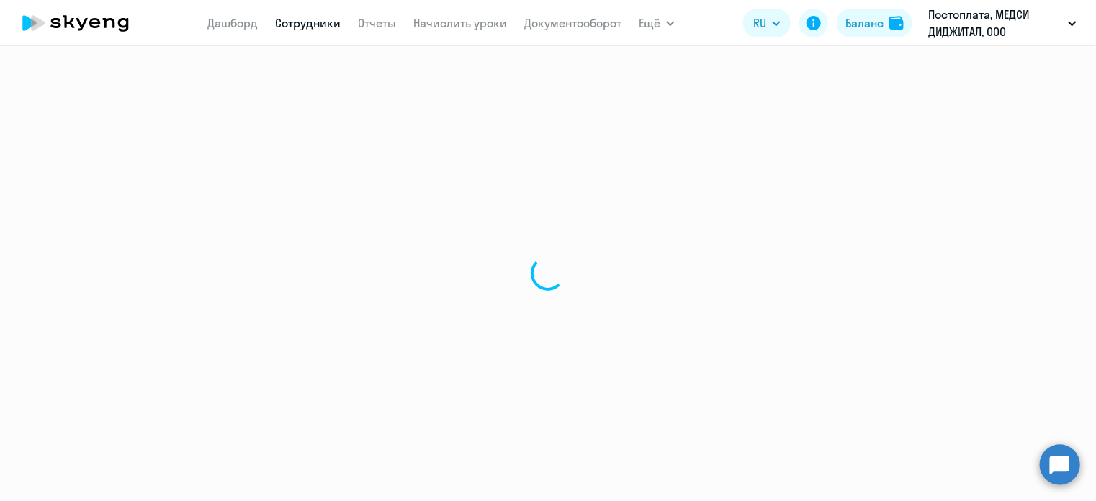
select select "30"
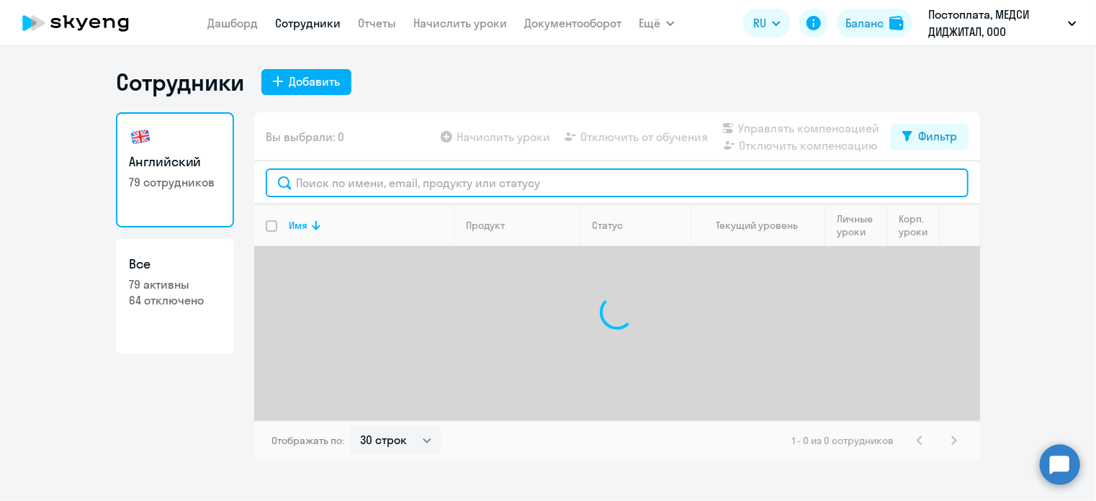
click at [351, 176] on input "text" at bounding box center [617, 183] width 703 height 29
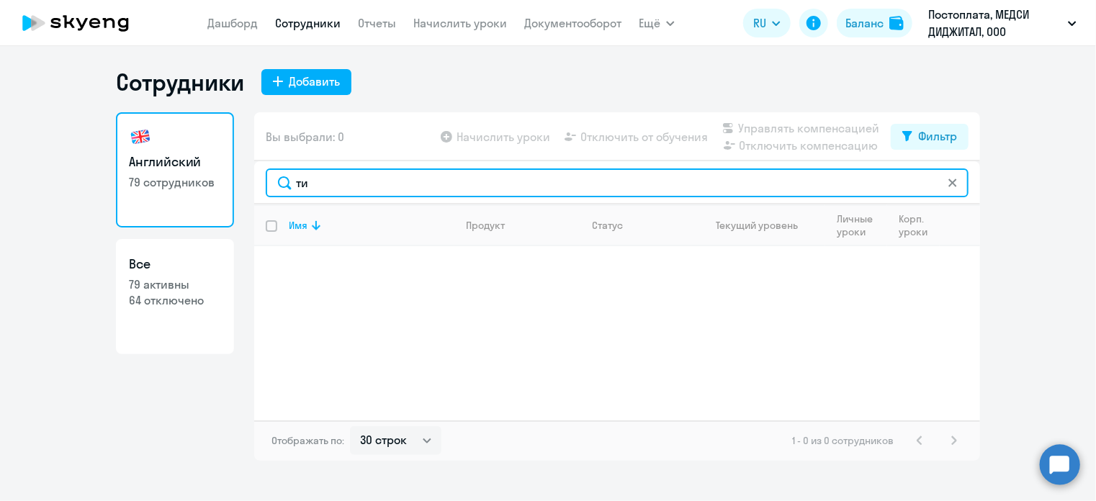
type input "т"
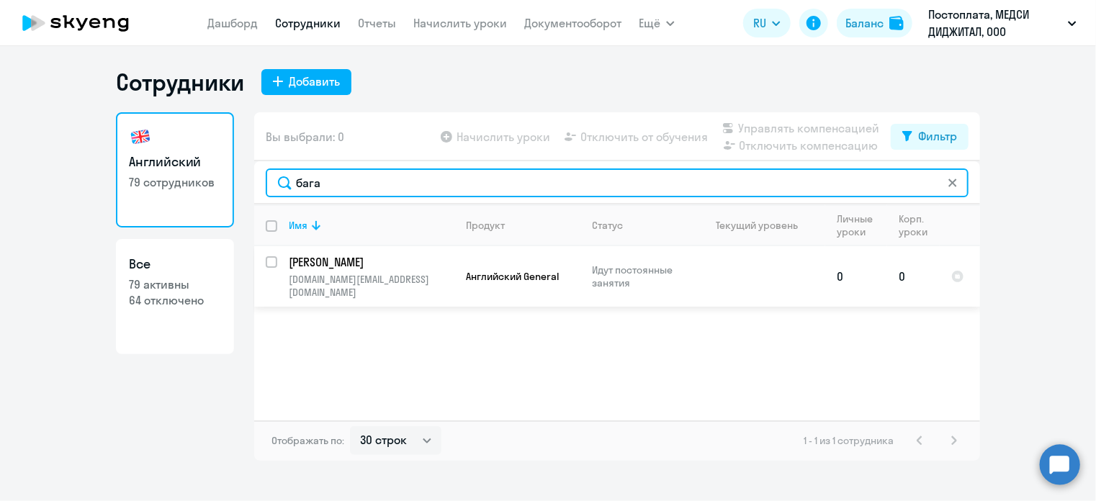
type input "бага"
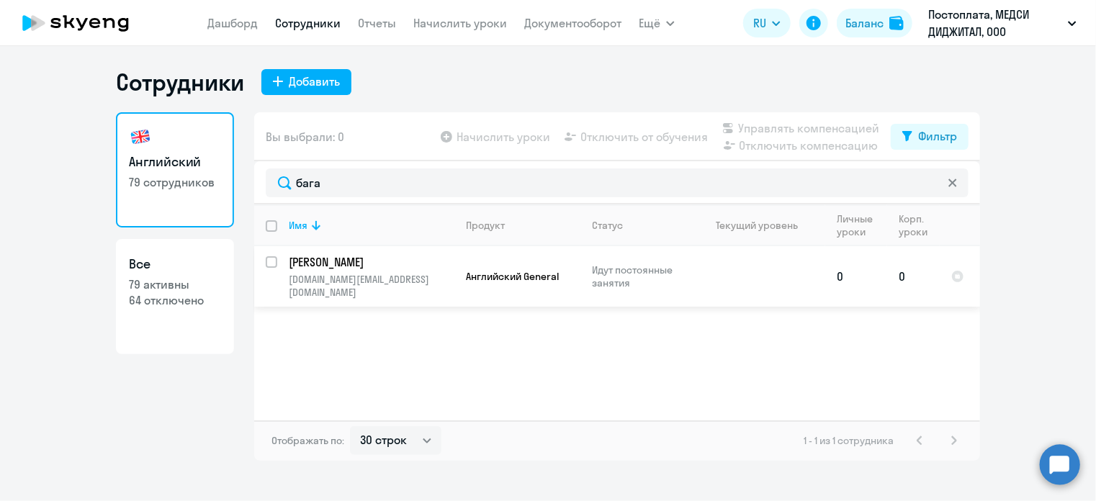
click at [362, 269] on p "[PERSON_NAME]" at bounding box center [370, 262] width 163 height 16
select select "english"
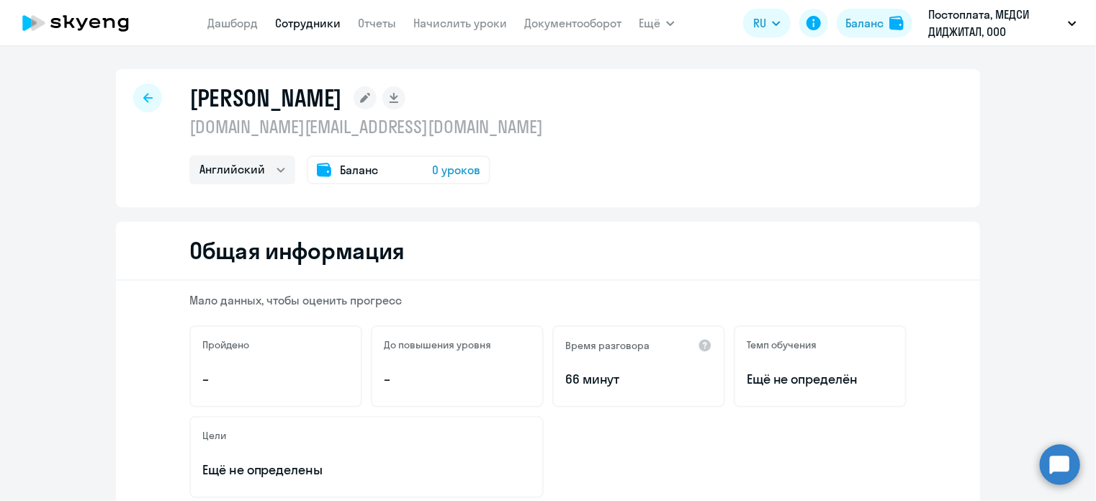
click at [377, 128] on p "[DOMAIN_NAME][EMAIL_ADDRESS][DOMAIN_NAME]" at bounding box center [366, 126] width 354 height 23
click at [377, 94] on rect at bounding box center [365, 97] width 23 height 23
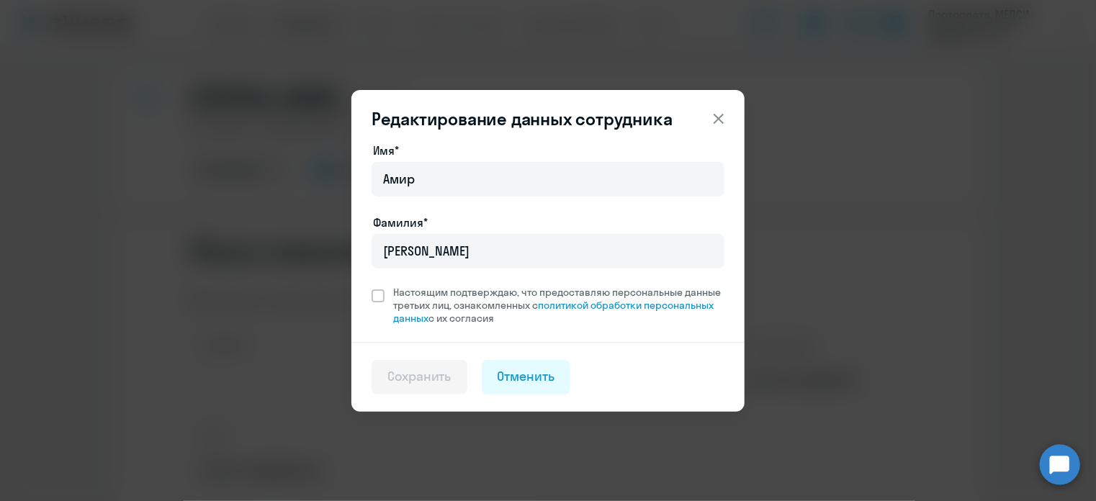
click at [717, 121] on icon at bounding box center [718, 118] width 17 height 17
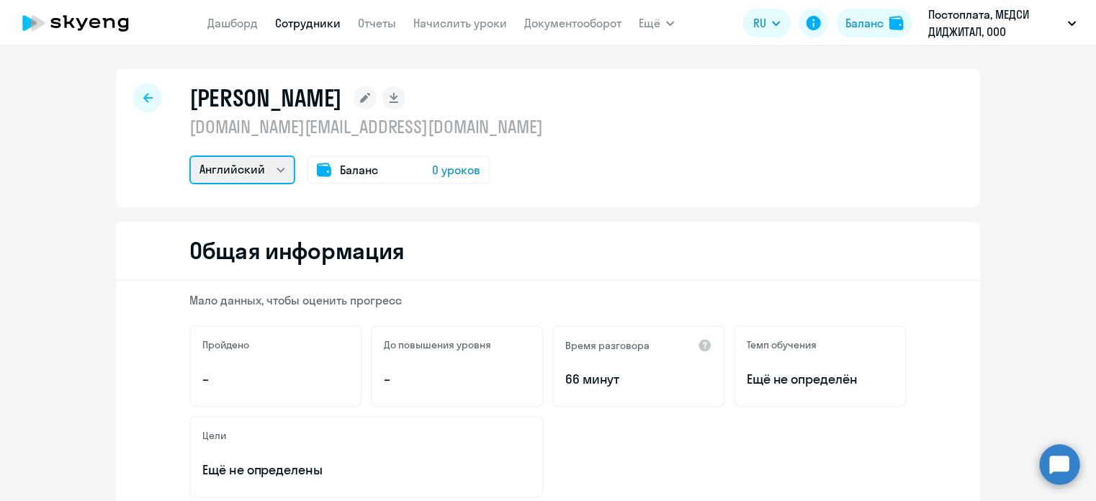
click at [277, 169] on select "Английский" at bounding box center [242, 170] width 106 height 29
click at [432, 175] on span "0 уроков" at bounding box center [456, 169] width 48 height 17
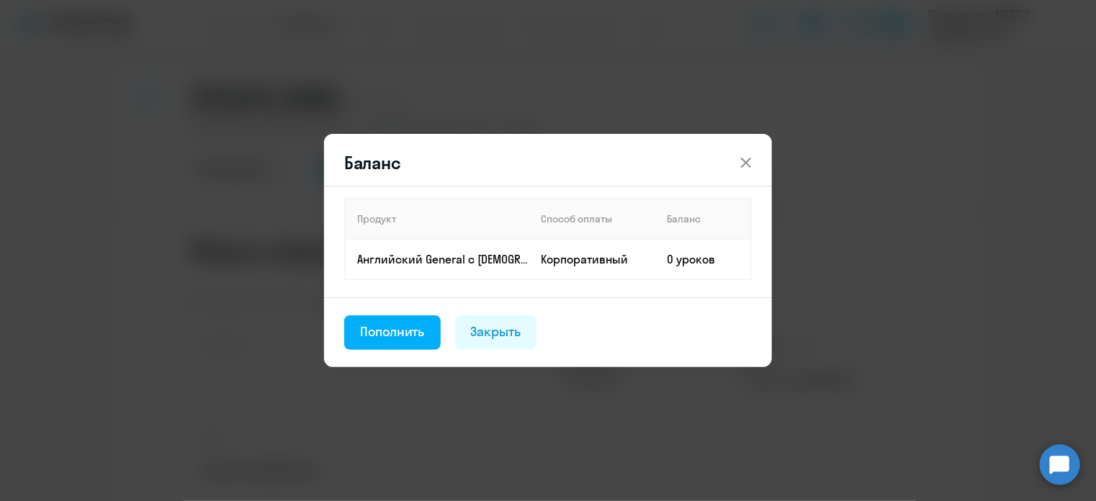
click at [743, 169] on icon at bounding box center [745, 162] width 17 height 17
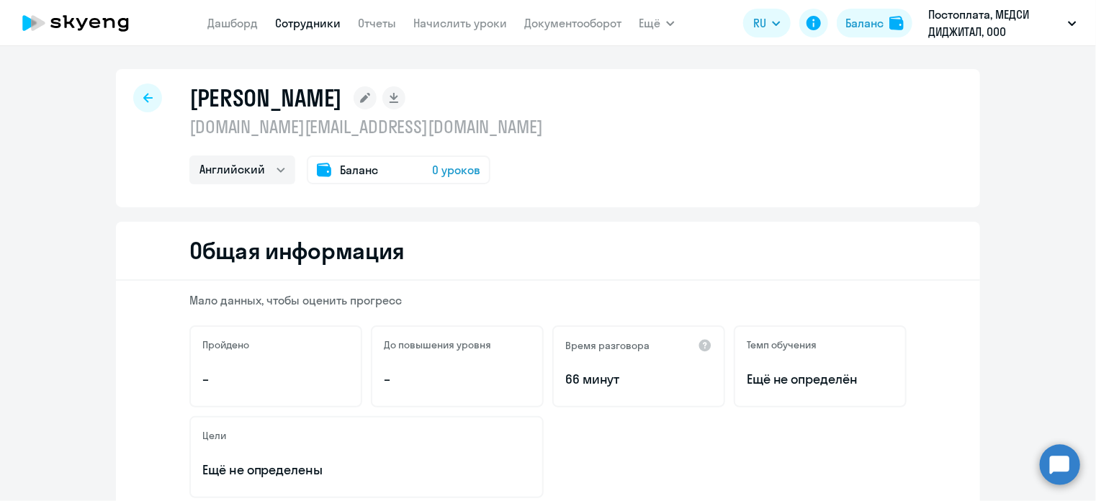
click at [449, 174] on span "0 уроков" at bounding box center [456, 169] width 48 height 17
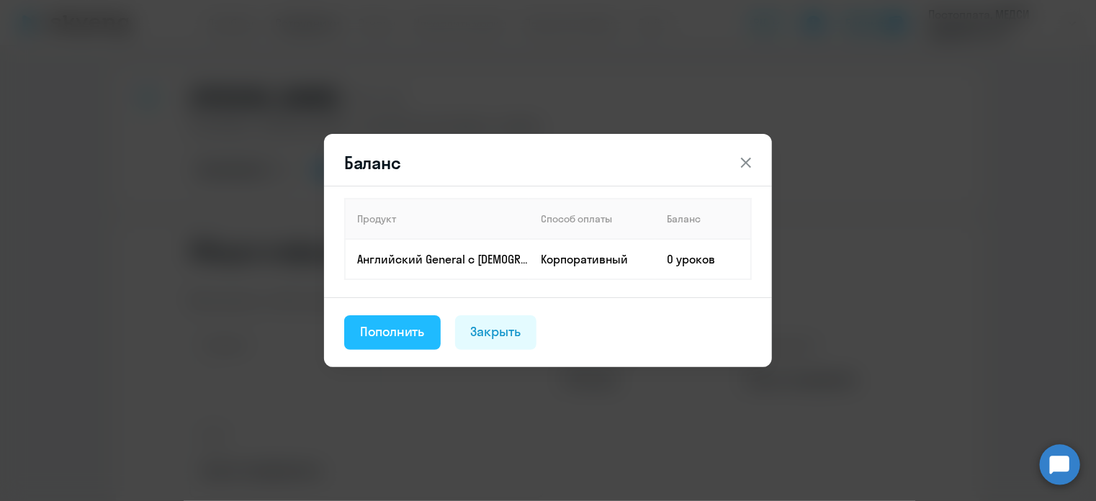
click at [386, 323] on div "Пополнить" at bounding box center [392, 332] width 65 height 19
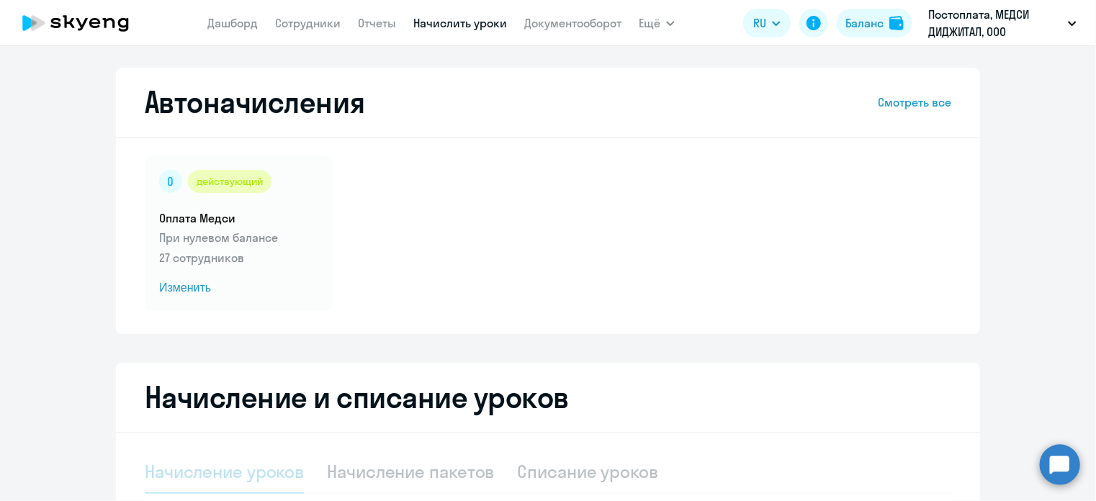
select select "10"
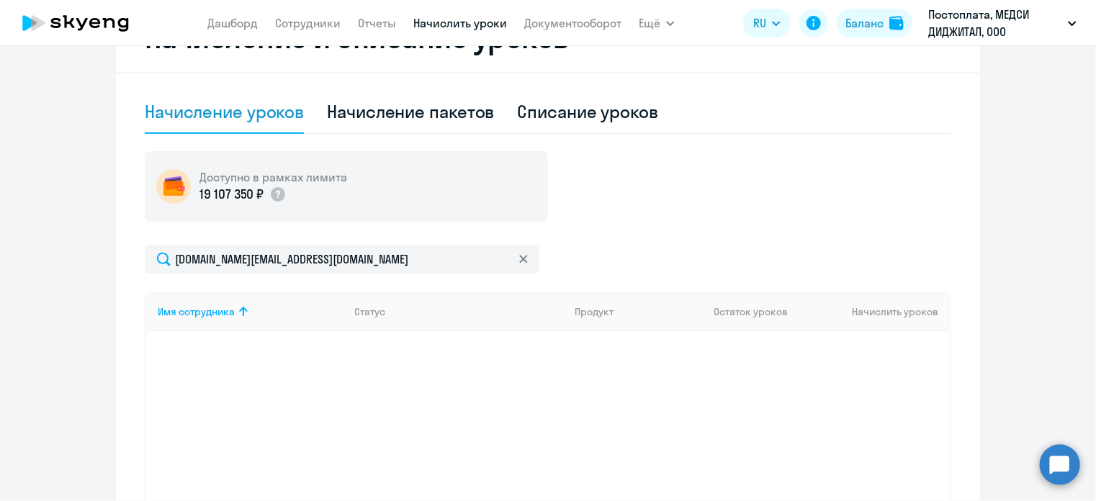
scroll to position [488, 0]
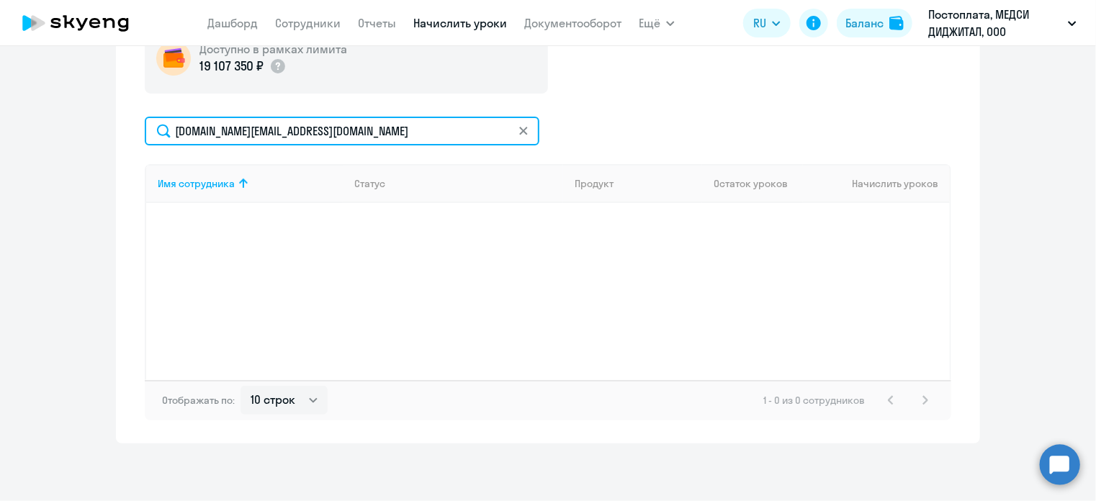
click at [383, 140] on input "[DOMAIN_NAME][EMAIL_ADDRESS][DOMAIN_NAME]" at bounding box center [342, 131] width 395 height 29
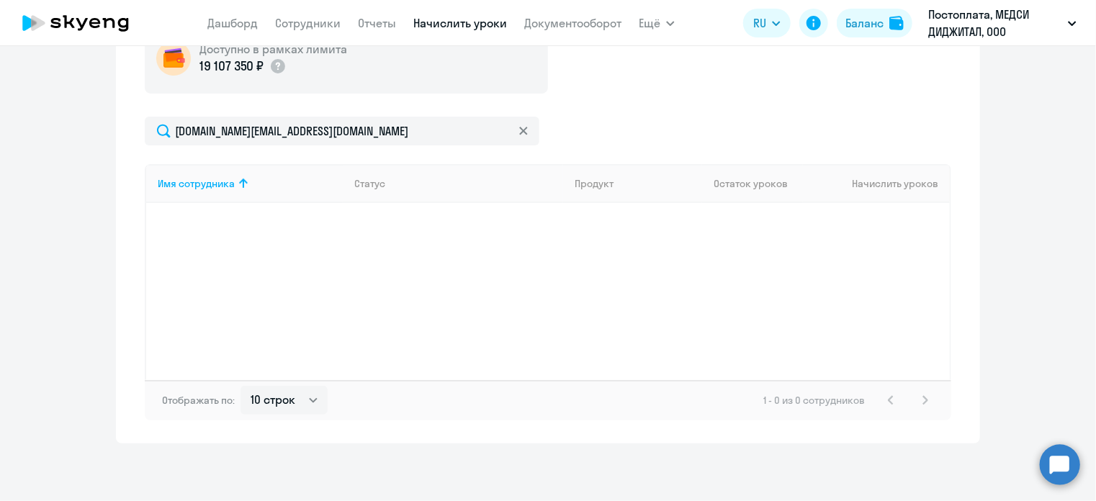
click at [519, 134] on icon at bounding box center [523, 131] width 9 height 9
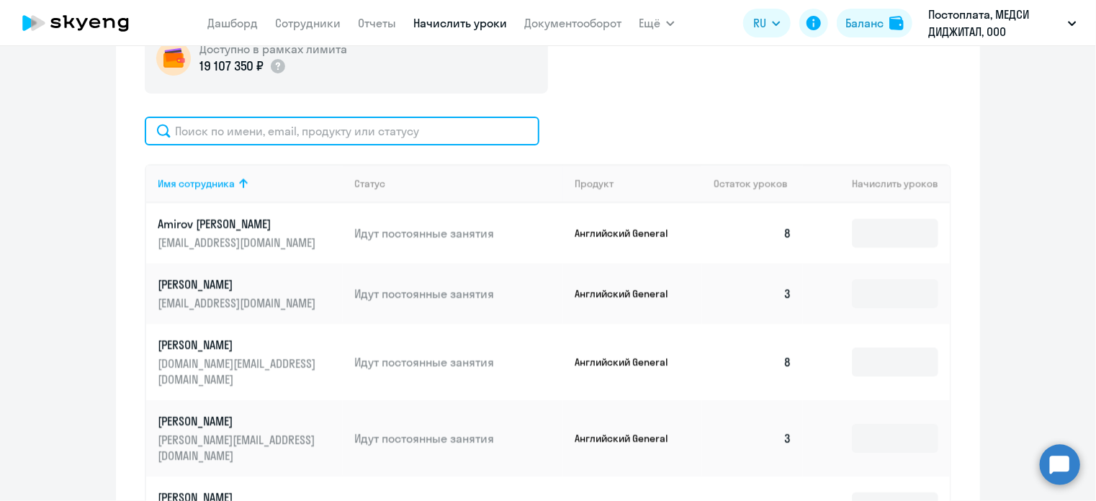
click at [496, 132] on input "text" at bounding box center [342, 131] width 395 height 29
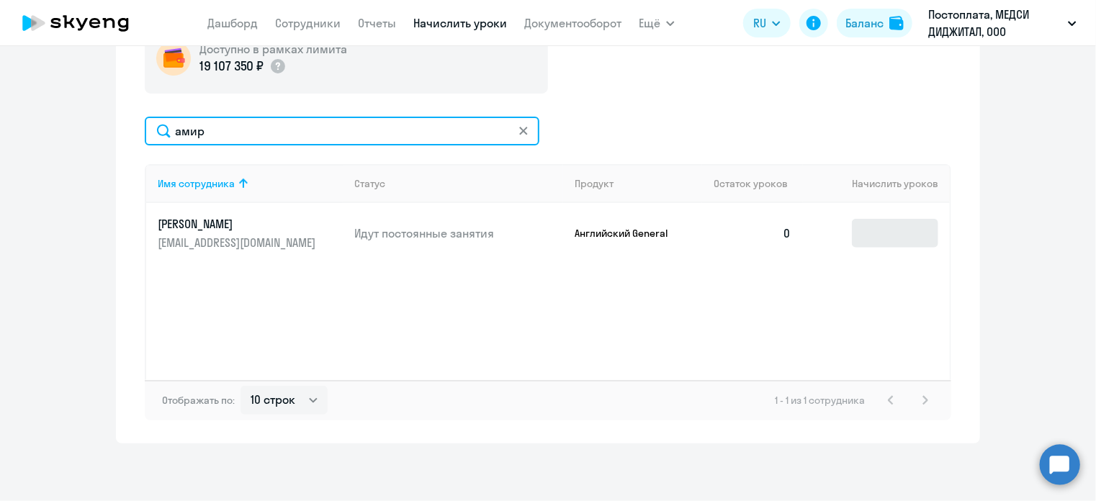
type input "амир"
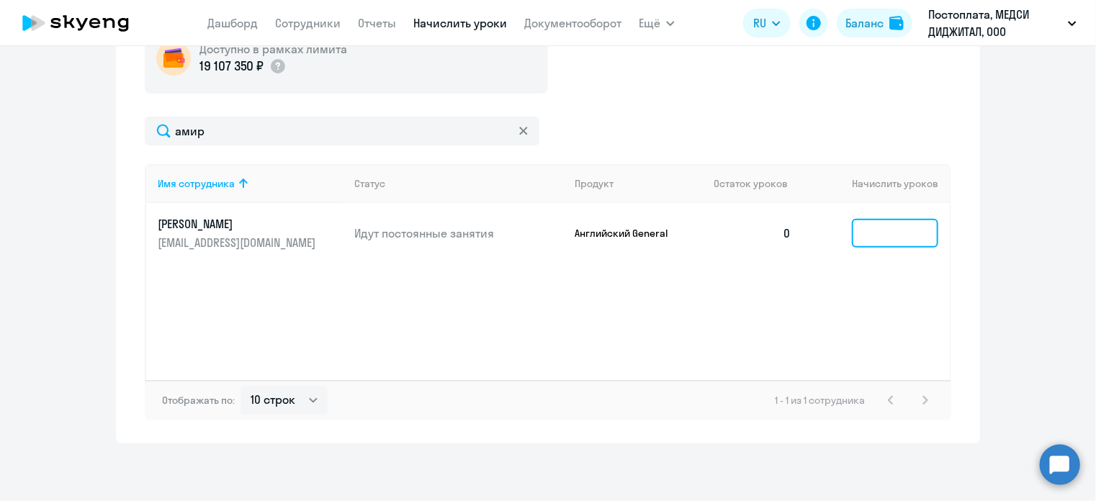
click at [890, 239] on input at bounding box center [895, 233] width 86 height 29
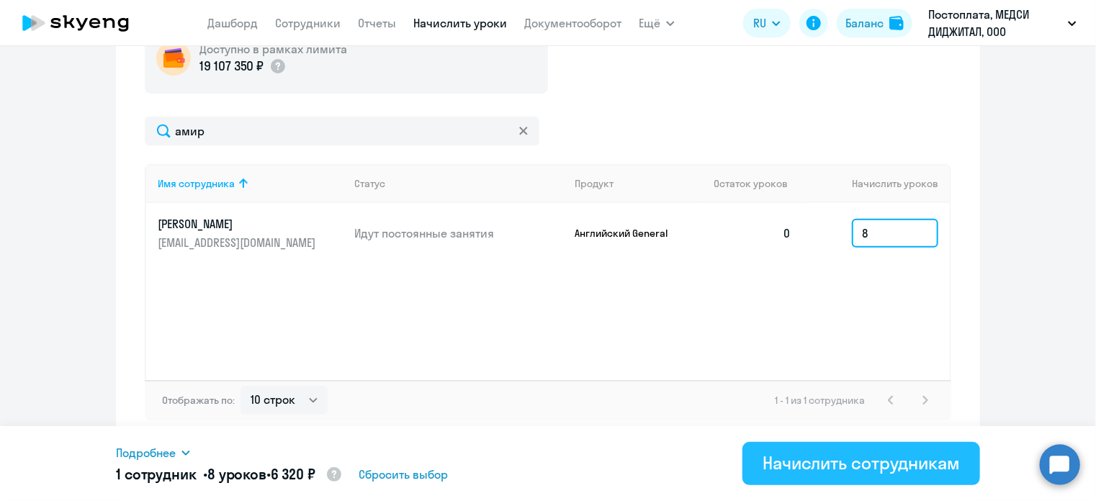
type input "8"
click at [835, 470] on div "Начислить сотрудникам" at bounding box center [861, 463] width 197 height 23
